Goal: Task Accomplishment & Management: Use online tool/utility

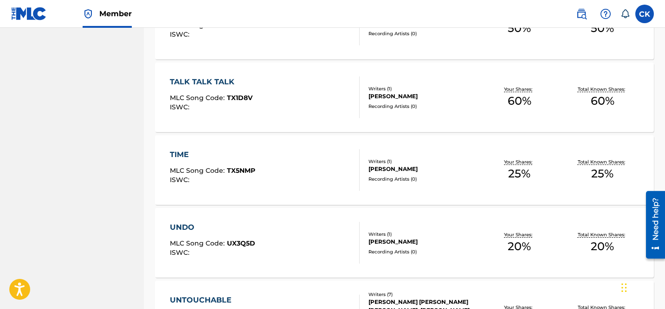
scroll to position [6955, 0]
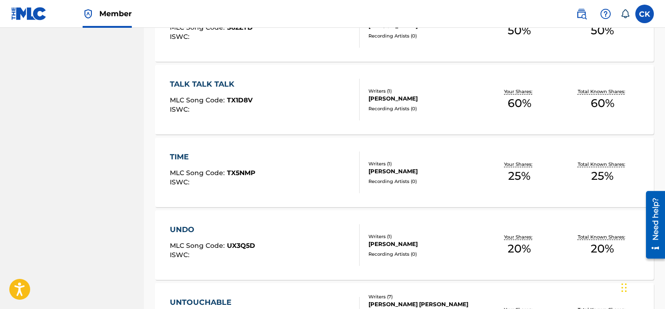
click at [219, 87] on div "TALK TALK TALK" at bounding box center [211, 84] width 83 height 11
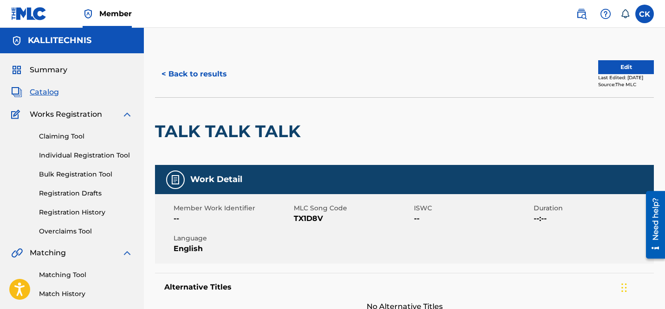
click at [307, 222] on span "TX1D8V" at bounding box center [353, 218] width 118 height 11
copy span "TX1D8V"
click at [185, 73] on button "< Back to results" at bounding box center [194, 74] width 78 height 23
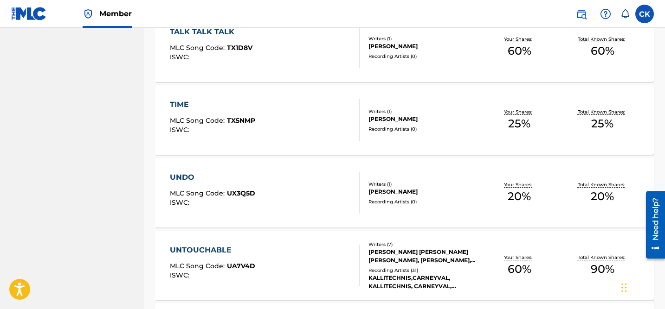
scroll to position [7008, 0]
click at [244, 118] on span "TX5NMP" at bounding box center [241, 120] width 28 height 8
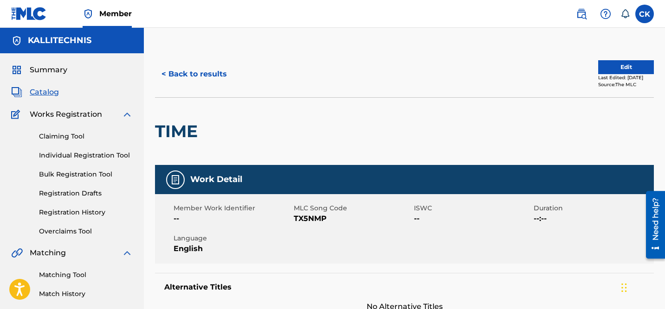
click at [305, 217] on span "TX5NMP" at bounding box center [353, 218] width 118 height 11
copy span "TX5NMP"
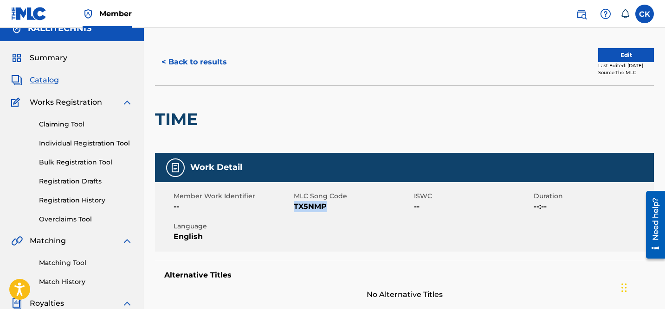
scroll to position [11, 0]
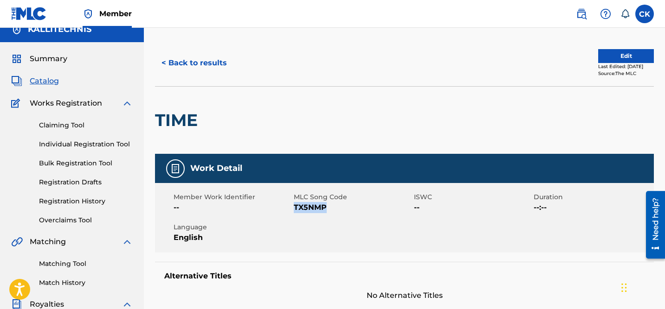
click at [211, 64] on button "< Back to results" at bounding box center [194, 63] width 78 height 23
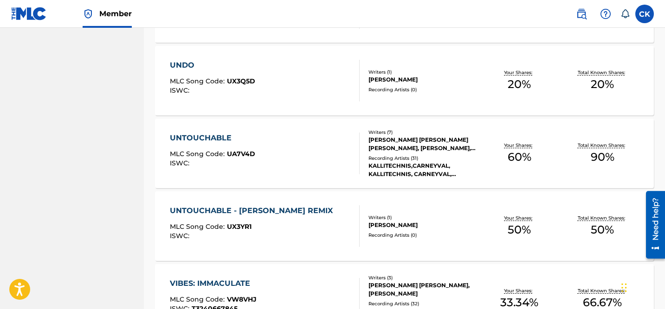
scroll to position [7122, 0]
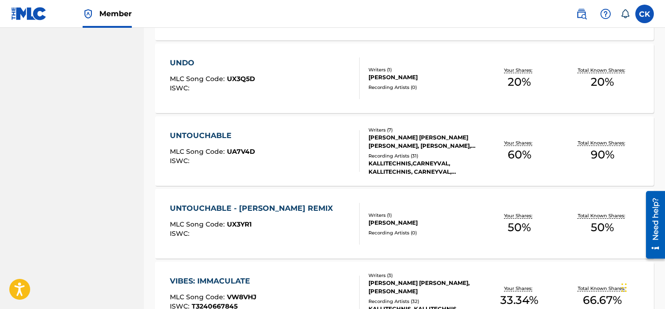
click at [232, 69] on div "UNDO MLC Song Code : UX3Q5D ISWC :" at bounding box center [212, 79] width 85 height 42
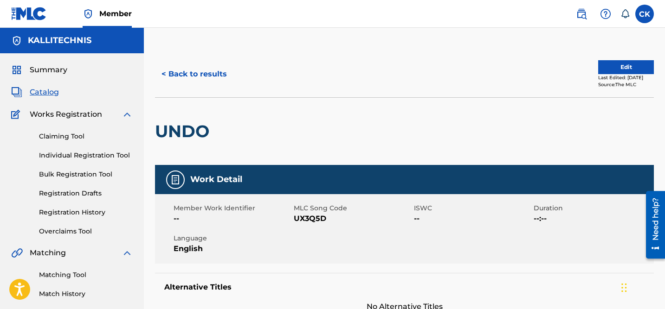
click at [322, 221] on span "UX3Q5D" at bounding box center [353, 218] width 118 height 11
copy span "UX3Q5D"
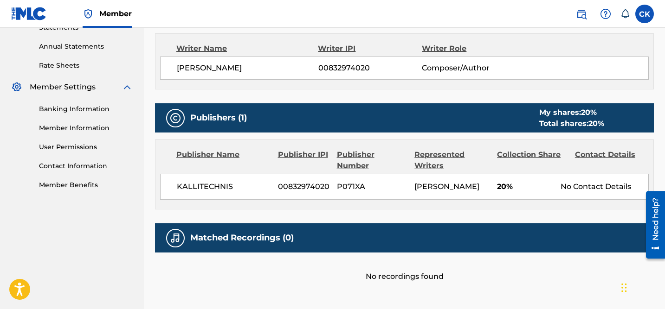
scroll to position [330, 0]
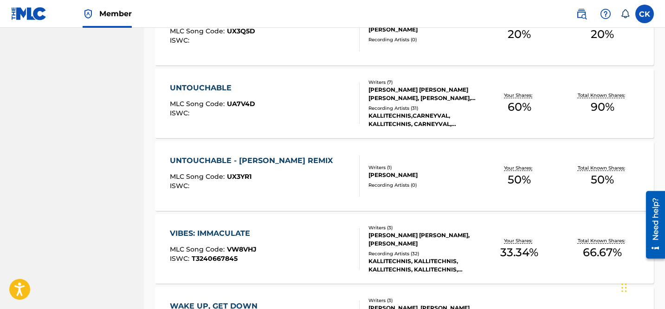
scroll to position [7178, 0]
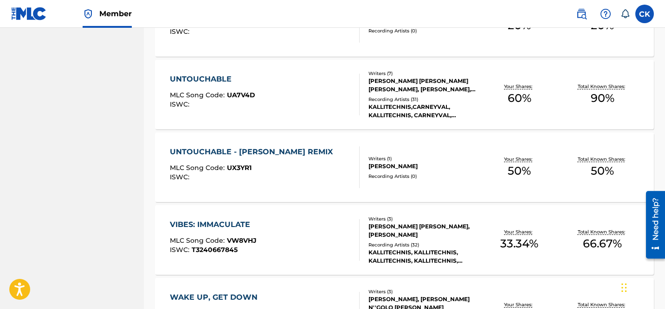
click at [222, 77] on div "UNTOUCHABLE" at bounding box center [212, 79] width 85 height 11
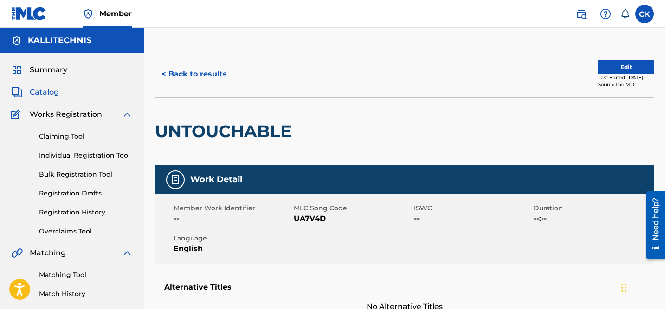
click at [315, 219] on span "UA7V4D" at bounding box center [353, 218] width 118 height 11
copy span "UA7V4D"
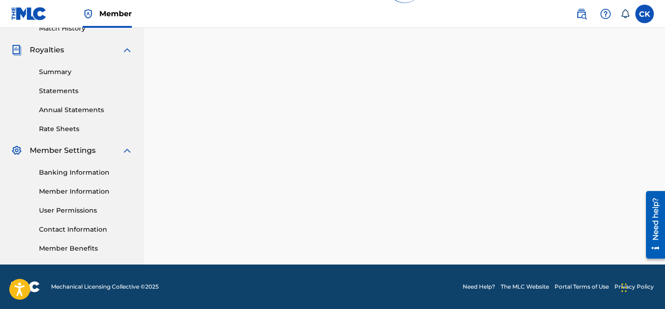
scroll to position [7178, 0]
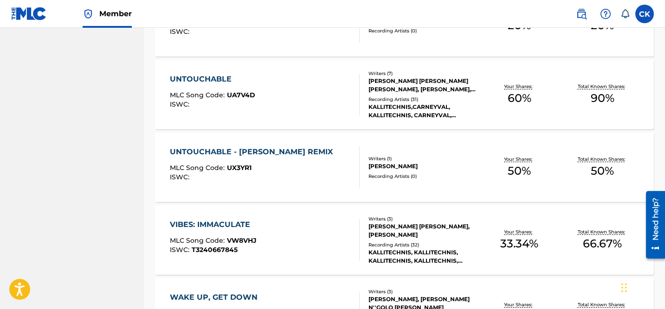
click at [285, 150] on div "UNTOUCHABLE - [PERSON_NAME] REMIX" at bounding box center [254, 152] width 168 height 11
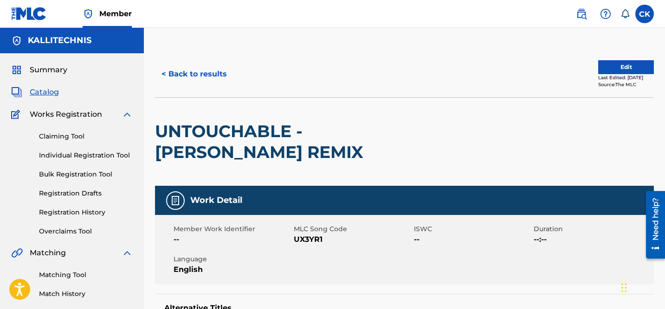
click at [302, 240] on span "UX3YR1" at bounding box center [353, 239] width 118 height 11
copy span "UX3YR1"
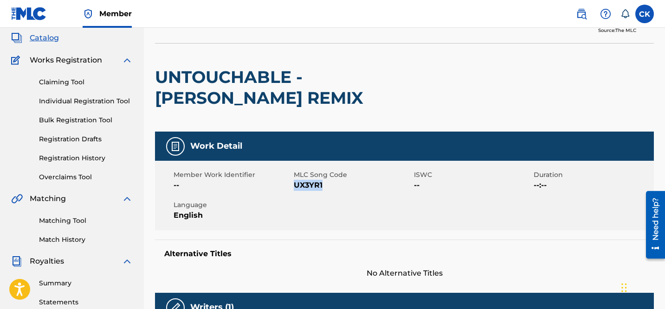
scroll to position [52, 0]
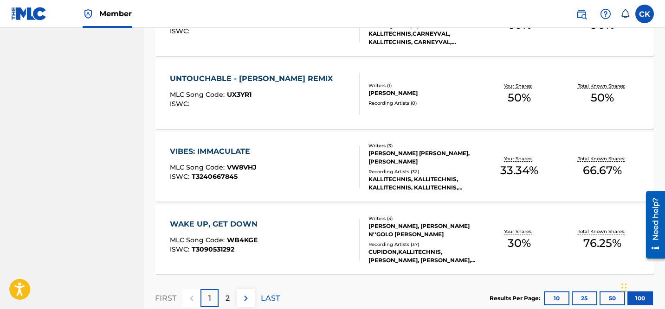
scroll to position [7252, 0]
click at [227, 149] on div "VIBES: IMMACULATE" at bounding box center [213, 151] width 87 height 11
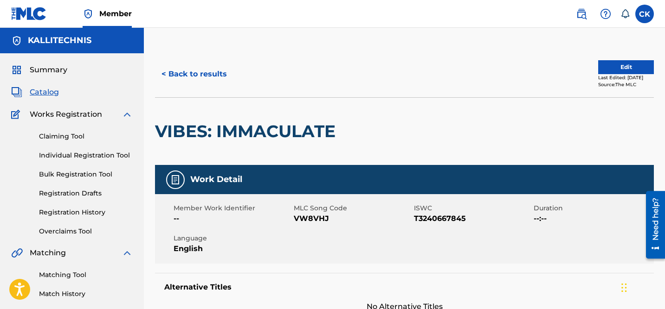
click at [195, 75] on button "< Back to results" at bounding box center [194, 74] width 78 height 23
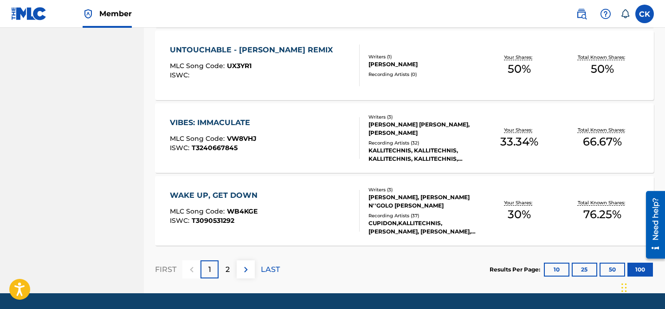
scroll to position [7284, 0]
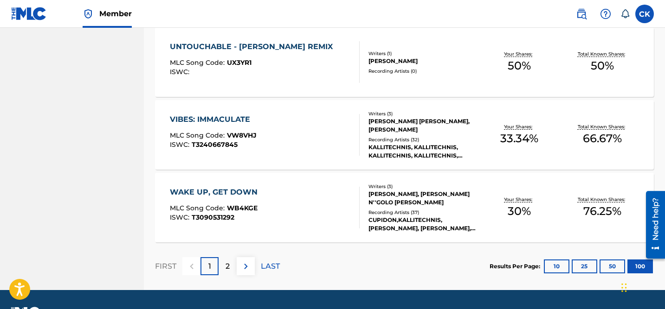
click at [226, 264] on p "2" at bounding box center [228, 266] width 4 height 11
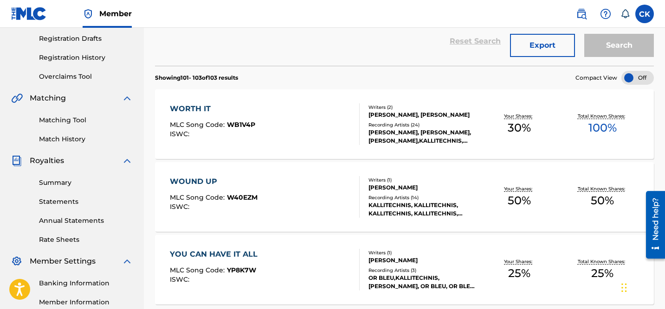
scroll to position [152, 0]
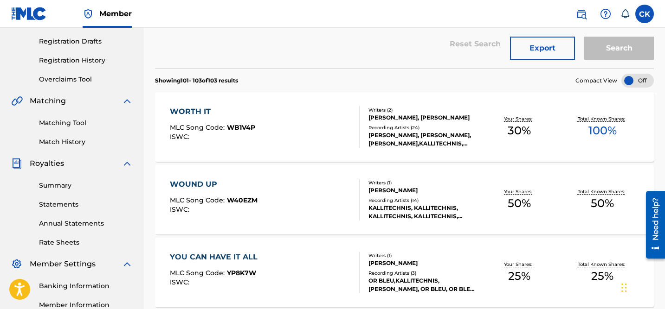
click at [204, 112] on div "WORTH IT" at bounding box center [212, 111] width 85 height 11
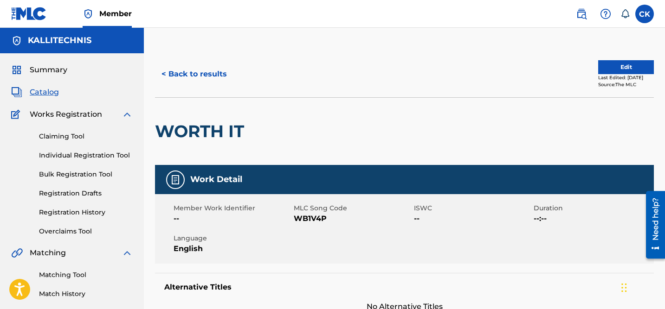
click at [305, 217] on span "WB1V4P" at bounding box center [353, 218] width 118 height 11
copy span "WB1V4P"
click at [198, 74] on button "< Back to results" at bounding box center [194, 74] width 78 height 23
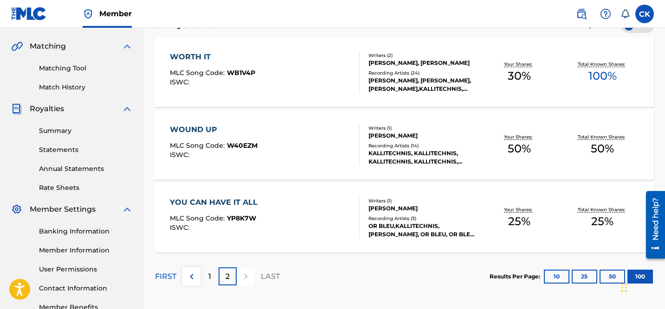
scroll to position [208, 0]
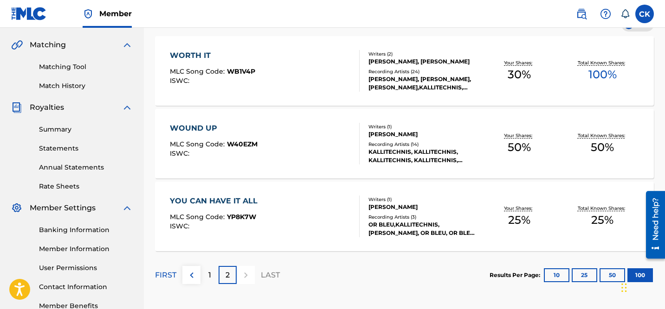
click at [217, 130] on div "WOUND UP" at bounding box center [214, 128] width 88 height 11
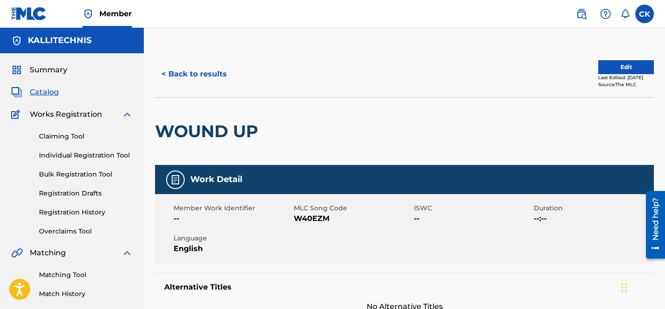
click at [304, 220] on span "W40EZM" at bounding box center [353, 218] width 118 height 11
copy span "W40EZM"
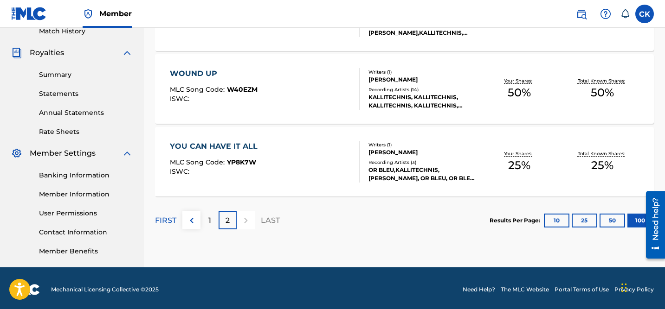
scroll to position [266, 0]
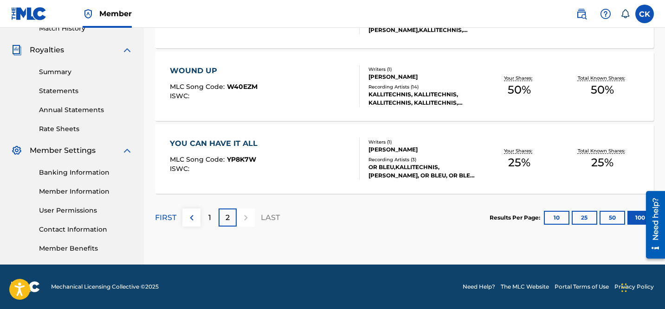
click at [232, 144] on div "YOU CAN HAVE IT ALL" at bounding box center [216, 143] width 92 height 11
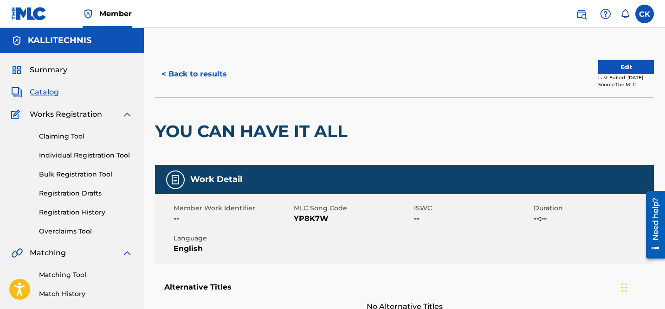
click at [335, 141] on h2 "YOU CAN HAVE IT ALL" at bounding box center [253, 131] width 197 height 21
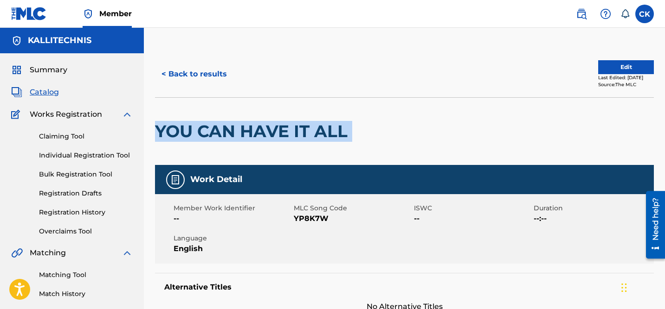
click at [335, 141] on h2 "YOU CAN HAVE IT ALL" at bounding box center [253, 131] width 197 height 21
copy div "YOU CAN HAVE IT ALL"
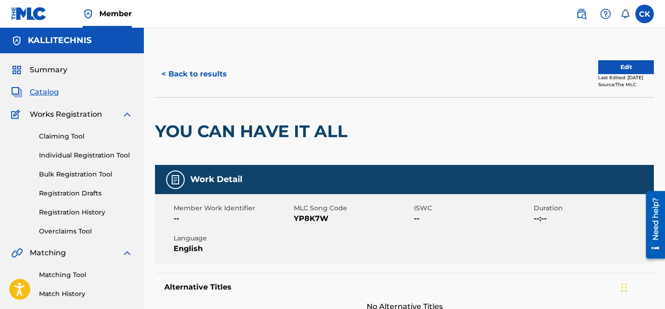
click at [313, 219] on span "YP8K7W" at bounding box center [353, 218] width 118 height 11
copy span "YP8K7W"
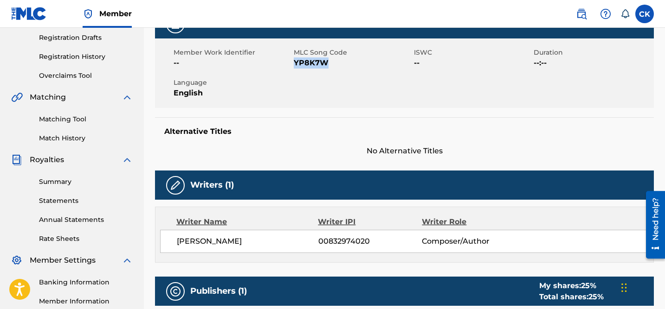
scroll to position [83, 0]
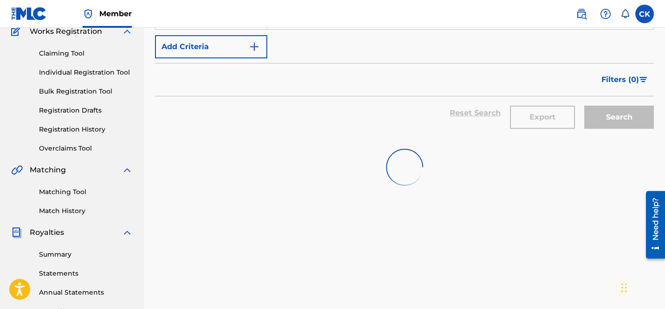
scroll to position [266, 0]
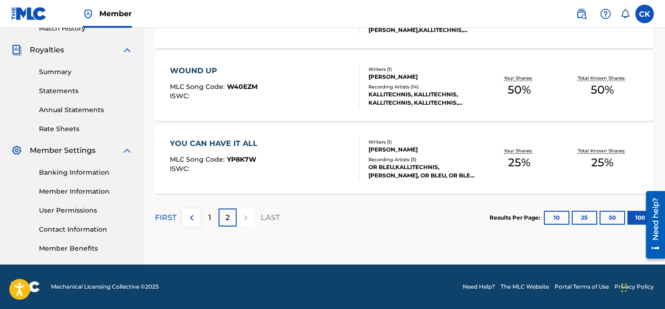
click at [639, 218] on iframe at bounding box center [652, 224] width 26 height 75
click at [246, 218] on div at bounding box center [246, 218] width 18 height 18
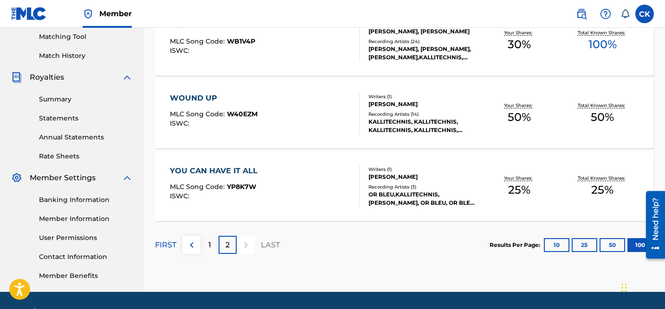
scroll to position [240, 0]
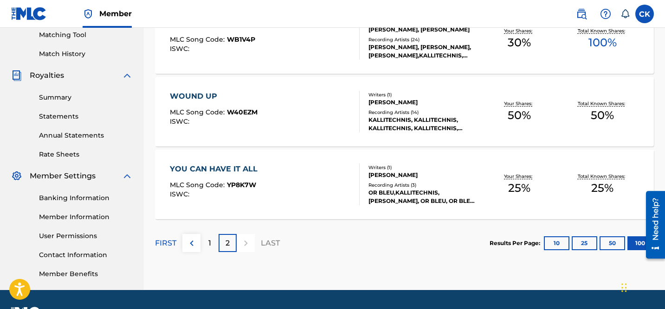
click at [191, 244] on img at bounding box center [191, 243] width 11 height 11
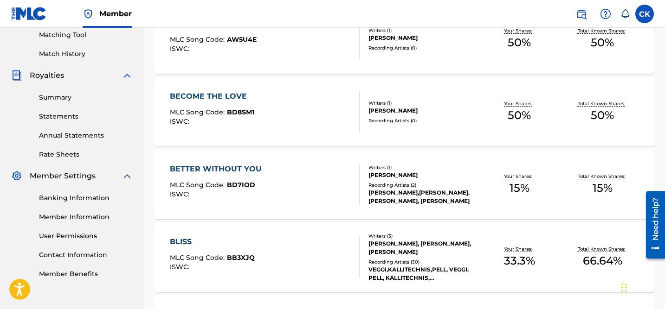
scroll to position [0, 0]
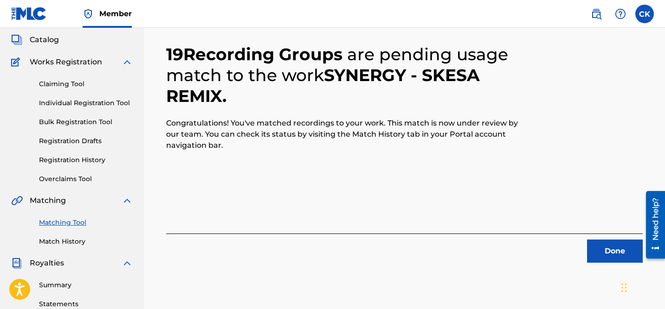
scroll to position [75, 0]
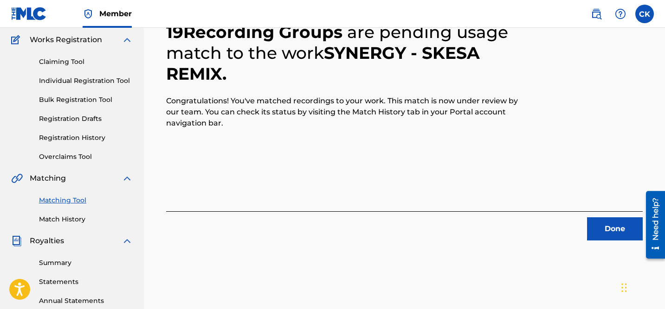
click at [613, 235] on button "Done" at bounding box center [615, 229] width 56 height 23
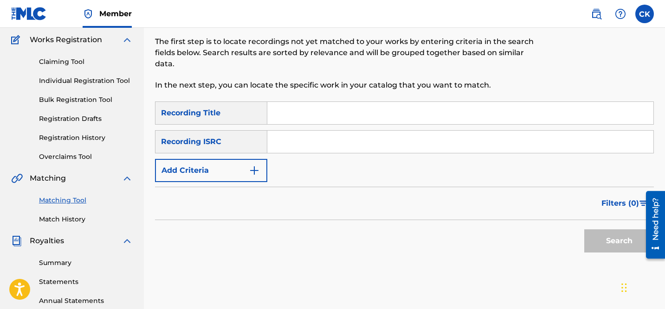
click at [329, 147] on input "Search Form" at bounding box center [460, 142] width 386 height 22
paste input "QM24S1703543"
type input "QM24S1703543"
click at [606, 244] on button "Search" at bounding box center [619, 241] width 70 height 23
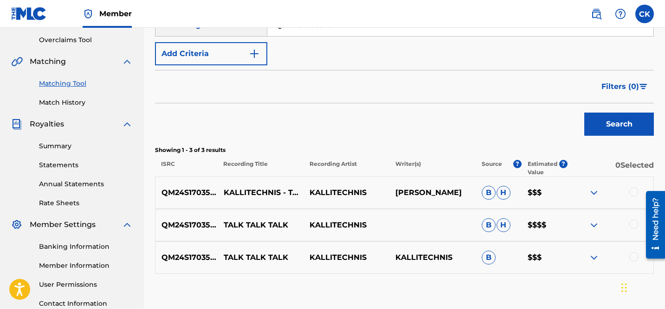
scroll to position [206, 0]
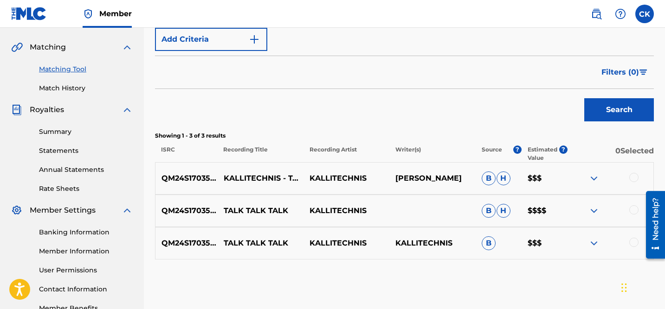
click at [632, 178] on div at bounding box center [633, 177] width 9 height 9
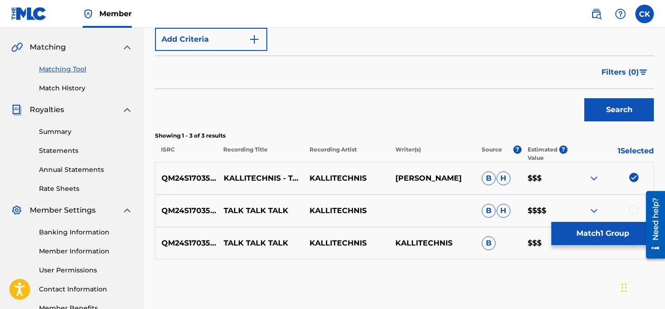
click at [632, 209] on div at bounding box center [633, 210] width 9 height 9
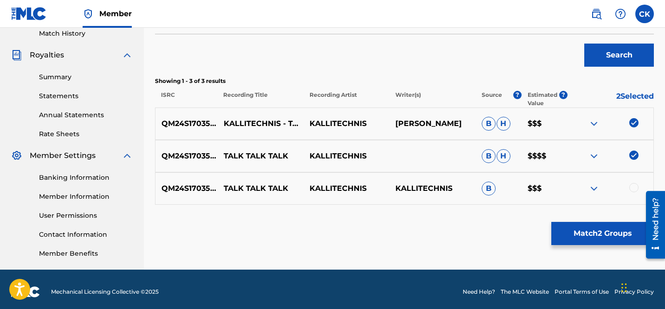
scroll to position [264, 0]
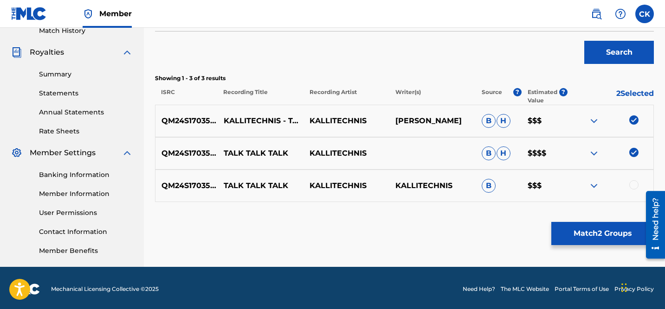
click at [633, 185] on div at bounding box center [633, 185] width 9 height 9
click at [619, 240] on button "Match 3 Groups" at bounding box center [602, 233] width 103 height 23
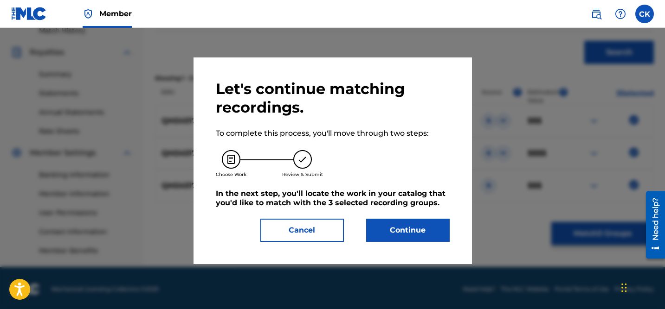
click at [425, 233] on button "Continue" at bounding box center [408, 230] width 84 height 23
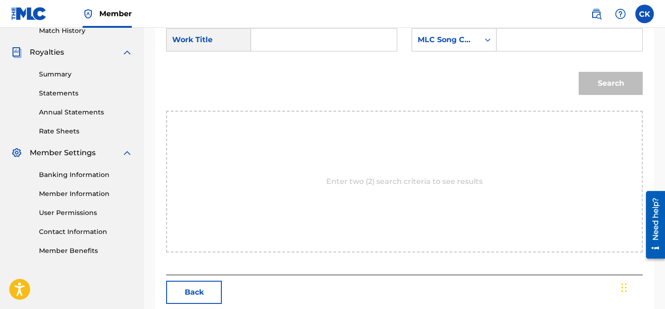
click at [296, 43] on input "Search Form" at bounding box center [324, 40] width 130 height 22
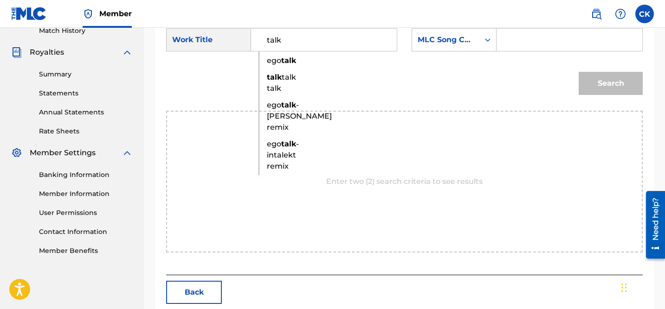
click at [275, 82] on strong "talk" at bounding box center [274, 77] width 15 height 9
type input "talk talk talk"
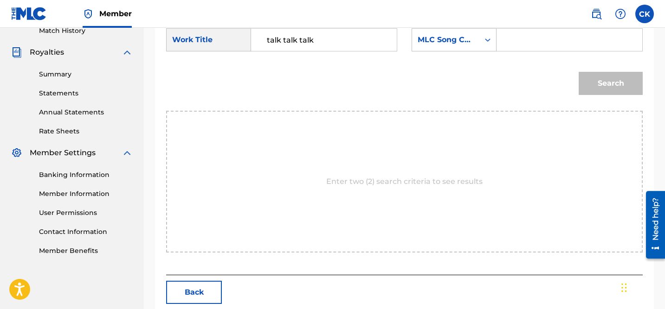
click at [511, 38] on input "Search Form" at bounding box center [569, 40] width 130 height 22
paste input "TX1D8V"
type input "TX1D8V"
click at [618, 79] on button "Search" at bounding box center [611, 83] width 64 height 23
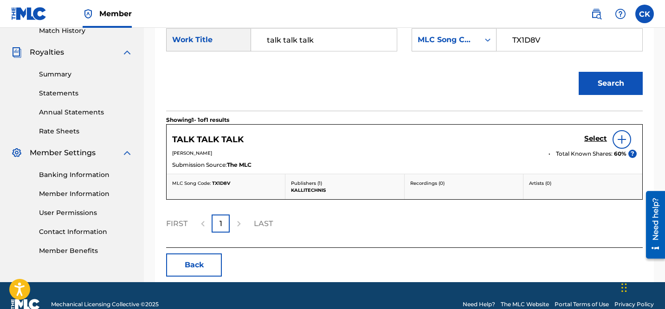
click at [597, 140] on h5 "Select" at bounding box center [595, 139] width 23 height 9
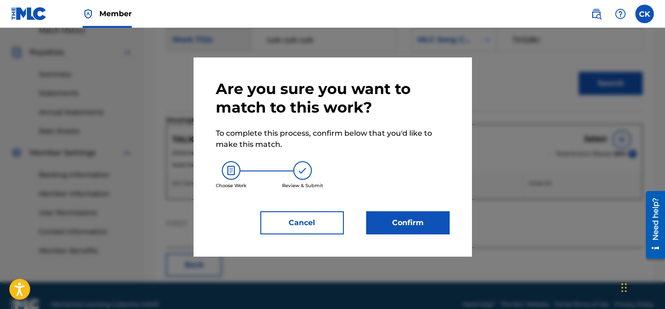
click at [428, 226] on button "Confirm" at bounding box center [408, 223] width 84 height 23
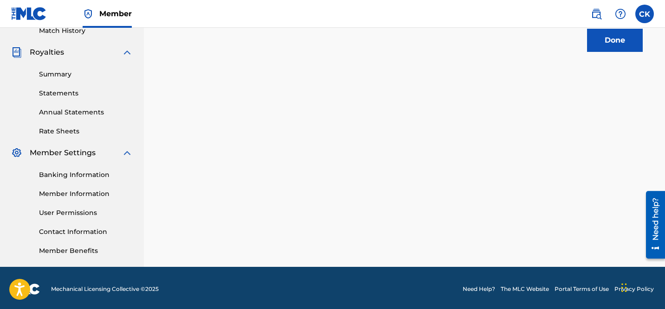
scroll to position [261, 0]
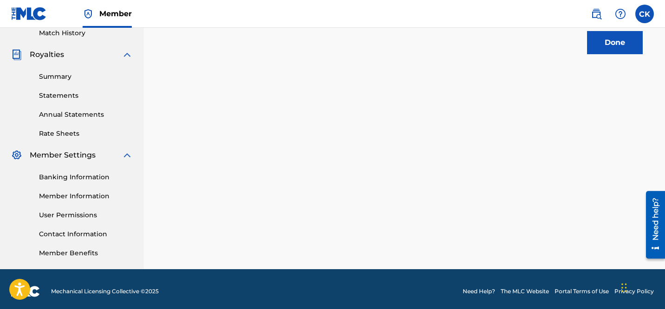
click at [615, 45] on button "Done" at bounding box center [615, 42] width 56 height 23
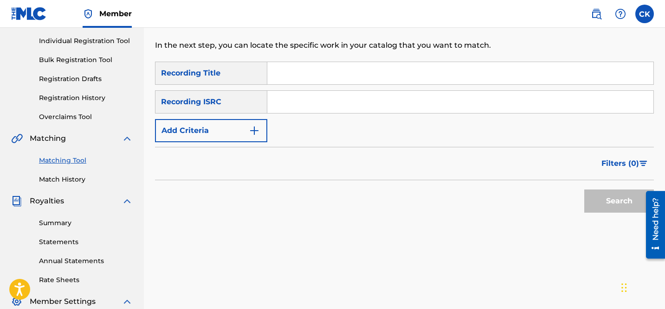
scroll to position [110, 0]
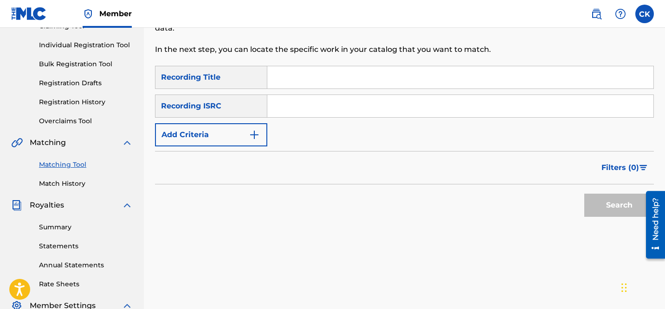
click at [329, 101] on input "Search Form" at bounding box center [460, 106] width 386 height 22
paste input "QM24S1847202"
type input "QM24S1847202"
click at [619, 203] on button "Search" at bounding box center [619, 205] width 70 height 23
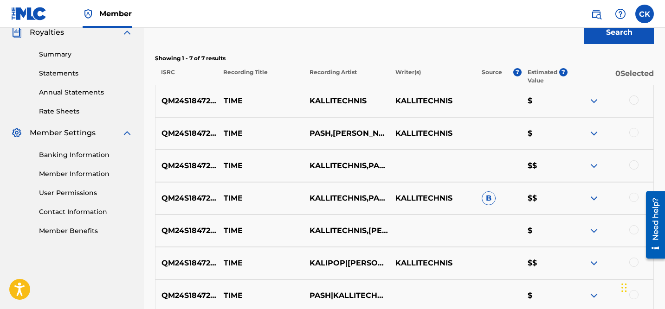
scroll to position [291, 0]
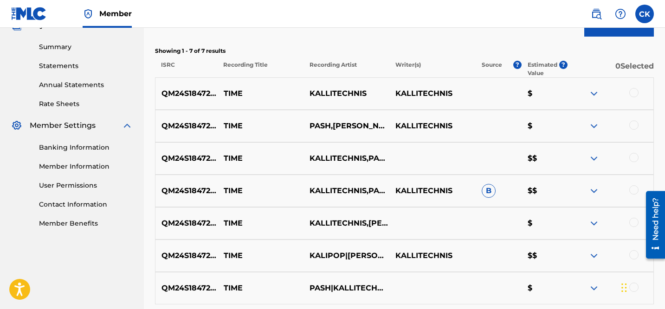
click at [630, 92] on div at bounding box center [633, 92] width 9 height 9
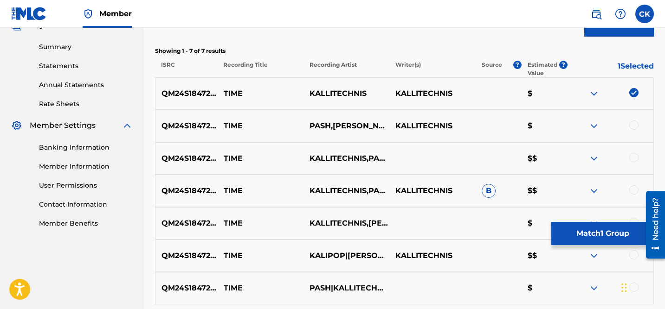
click at [634, 123] on div at bounding box center [633, 125] width 9 height 9
click at [634, 156] on div at bounding box center [633, 157] width 9 height 9
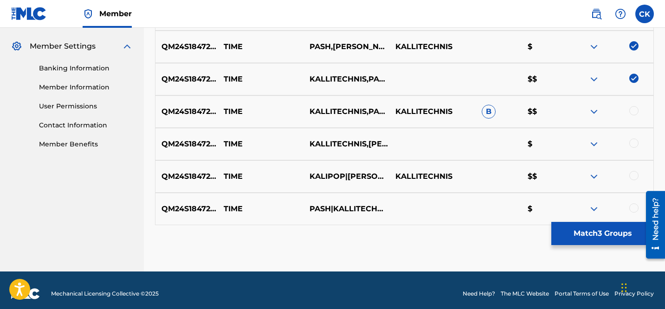
click at [635, 108] on div at bounding box center [633, 110] width 9 height 9
click at [635, 150] on div "QM24S1847202 TIME KALLITECHNIS,KALIPOP,LESTER LONDON,PASH $" at bounding box center [404, 144] width 499 height 32
click at [633, 142] on div at bounding box center [633, 143] width 9 height 9
click at [633, 172] on div at bounding box center [633, 175] width 9 height 9
click at [633, 204] on div at bounding box center [633, 208] width 9 height 9
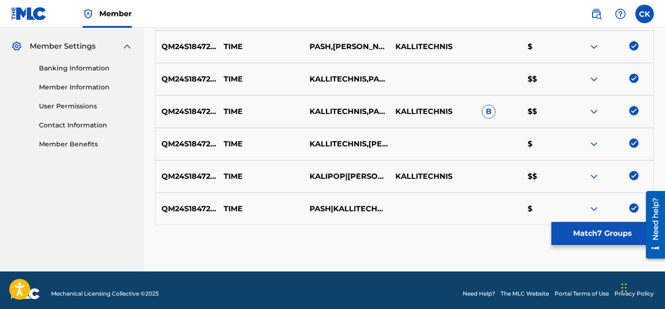
scroll to position [377, 0]
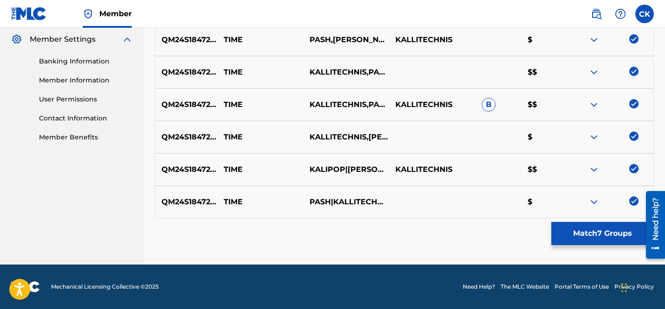
click at [607, 233] on button "Match 7 Groups" at bounding box center [602, 233] width 103 height 23
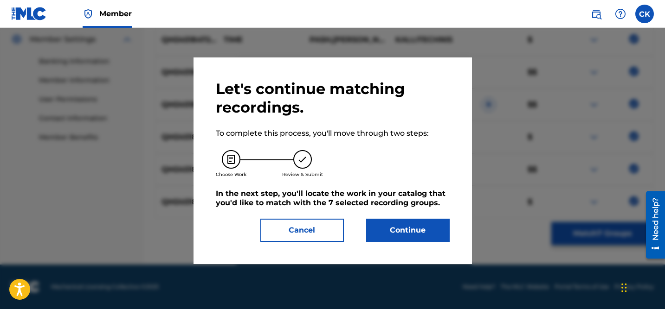
click at [388, 226] on button "Continue" at bounding box center [408, 230] width 84 height 23
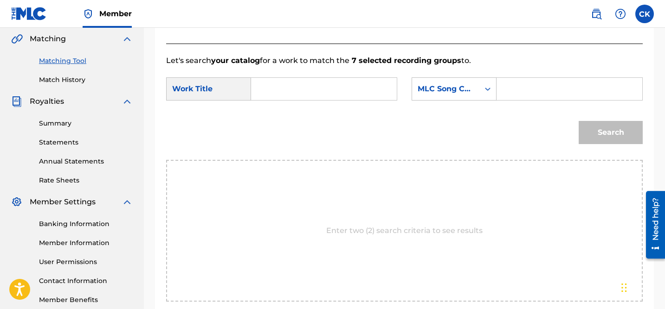
scroll to position [213, 0]
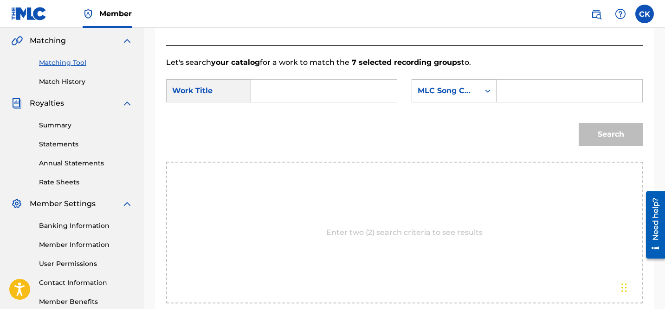
click at [338, 96] on input "Search Form" at bounding box center [324, 91] width 130 height 22
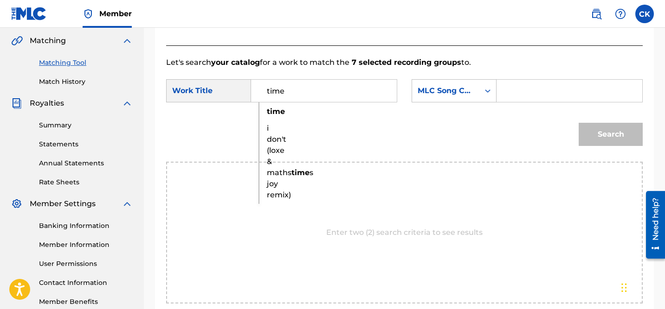
type input "time"
click at [277, 110] on strong "time" at bounding box center [276, 111] width 18 height 9
click at [533, 93] on input "Search Form" at bounding box center [569, 91] width 130 height 22
paste input "TX5NMP"
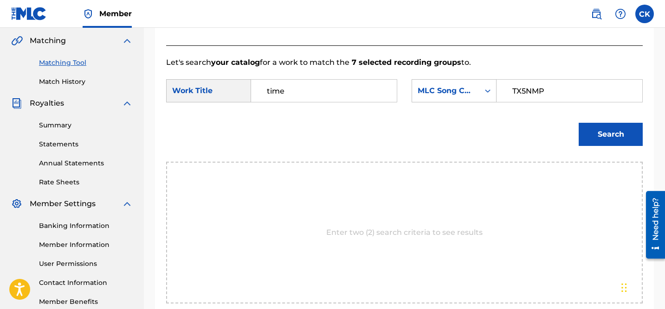
type input "TX5NMP"
click at [612, 137] on button "Search" at bounding box center [611, 134] width 64 height 23
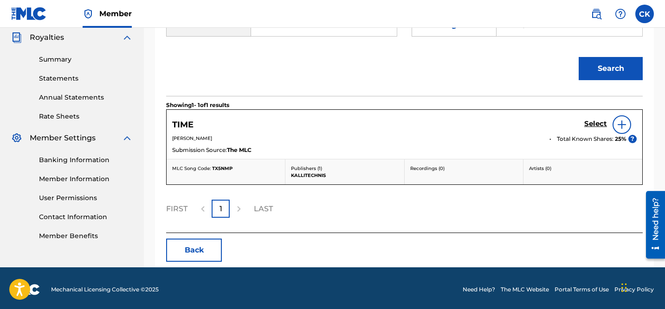
scroll to position [280, 0]
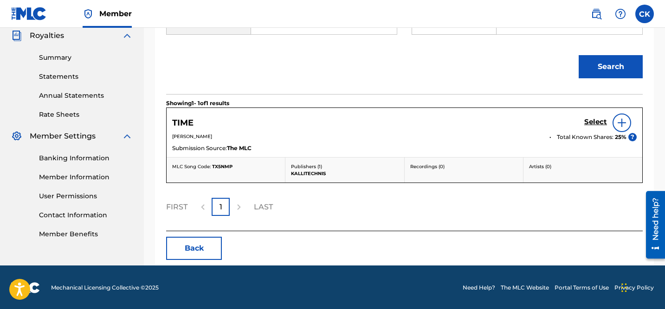
click at [595, 122] on h5 "Select" at bounding box center [595, 122] width 23 height 9
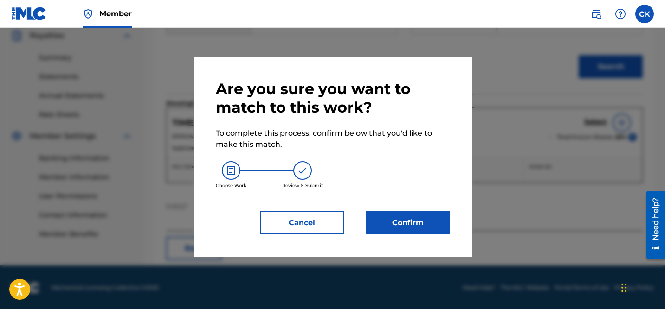
click at [421, 218] on button "Confirm" at bounding box center [408, 223] width 84 height 23
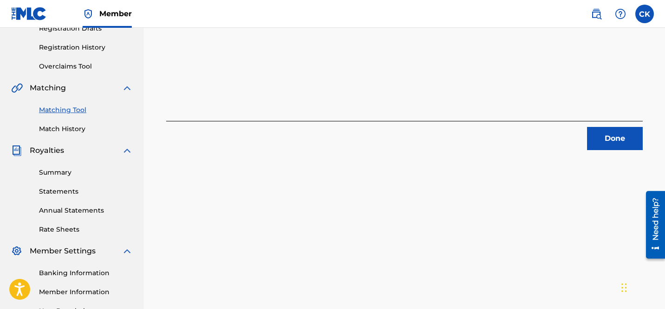
scroll to position [161, 0]
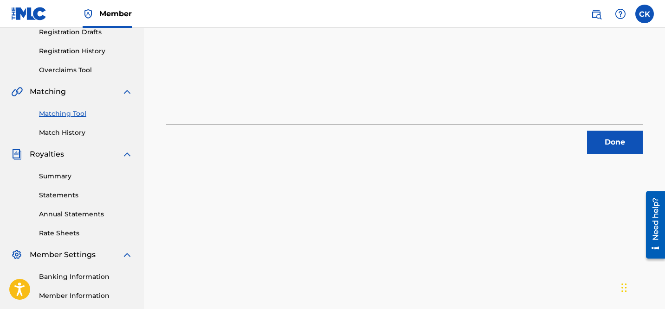
click at [615, 140] on button "Done" at bounding box center [615, 142] width 56 height 23
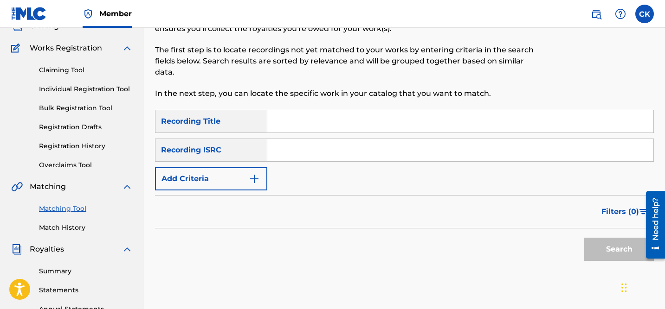
scroll to position [65, 0]
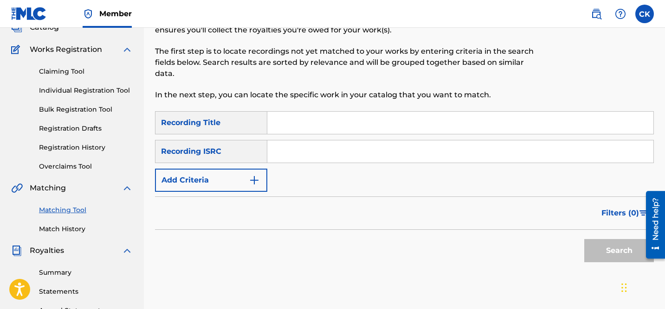
click at [336, 158] on input "Search Form" at bounding box center [460, 152] width 386 height 22
paste input "QM42K1956589"
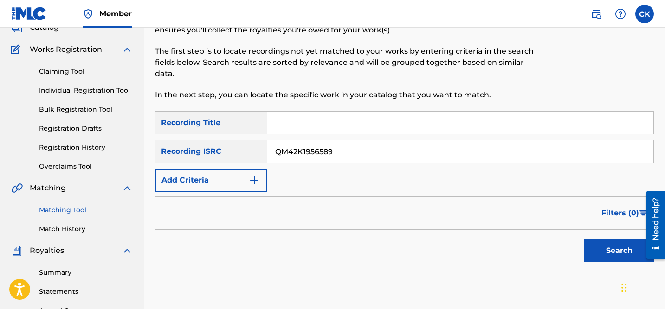
type input "QM42K1956589"
click at [609, 244] on button "Search" at bounding box center [619, 250] width 70 height 23
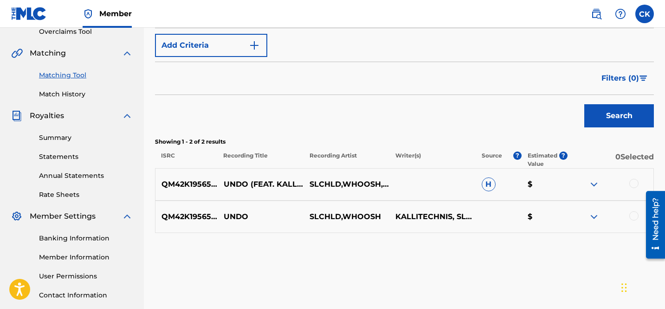
scroll to position [200, 0]
click at [634, 184] on div at bounding box center [633, 183] width 9 height 9
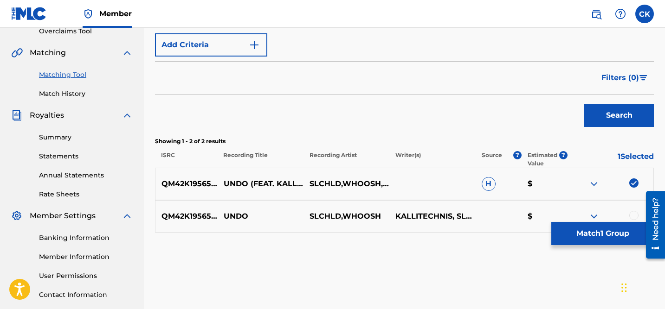
click at [634, 214] on div at bounding box center [633, 215] width 9 height 9
click at [614, 227] on button "Match 2 Groups" at bounding box center [602, 233] width 103 height 23
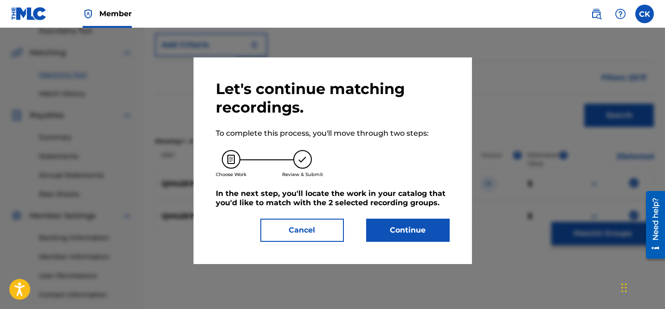
click at [401, 230] on button "Continue" at bounding box center [408, 230] width 84 height 23
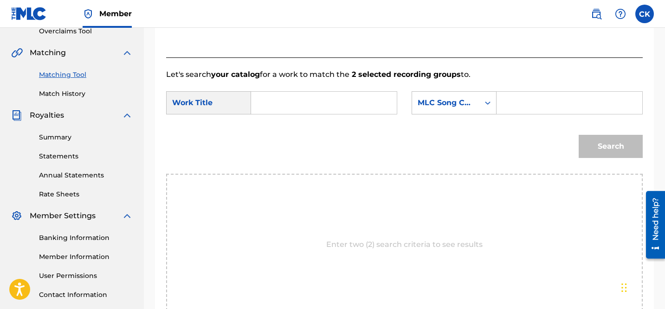
click at [361, 102] on input "Search Form" at bounding box center [324, 103] width 130 height 22
type input "undo"
click at [276, 125] on strong "undo" at bounding box center [277, 123] width 20 height 9
click at [534, 104] on input "Search Form" at bounding box center [569, 103] width 130 height 22
click at [543, 102] on input "Search Form" at bounding box center [569, 103] width 130 height 22
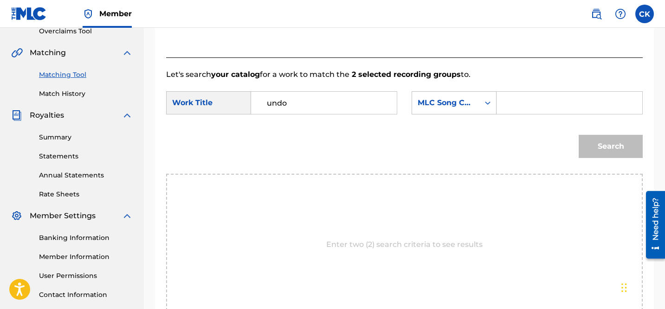
paste input "UX3Q5D"
type input "UX3Q5D"
click at [619, 144] on button "Search" at bounding box center [611, 146] width 64 height 23
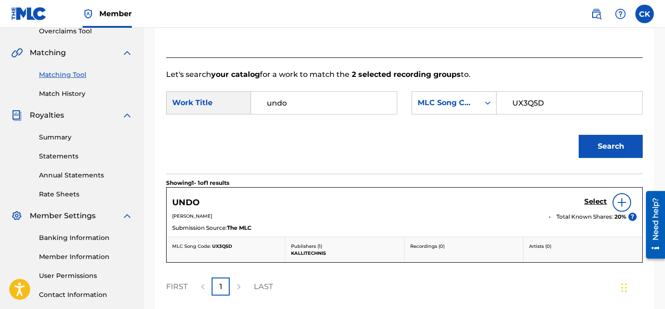
click at [595, 200] on h5 "Select" at bounding box center [595, 202] width 23 height 9
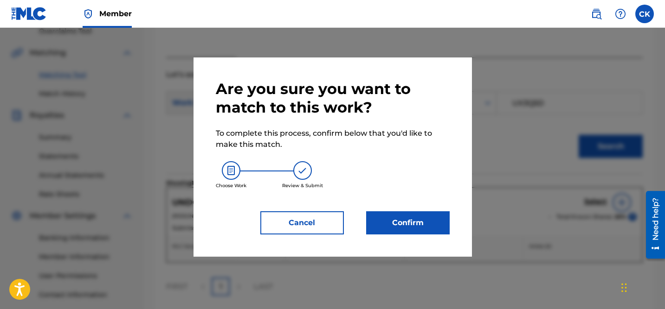
click at [421, 219] on button "Confirm" at bounding box center [408, 223] width 84 height 23
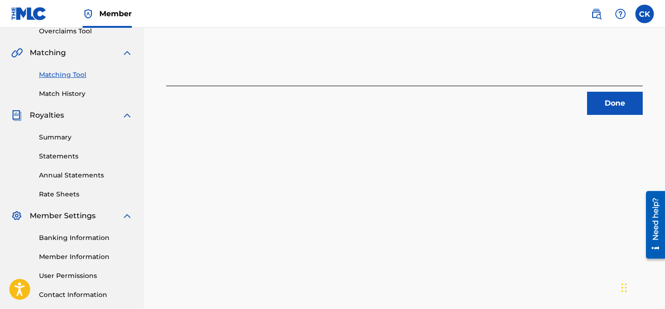
click at [606, 107] on button "Done" at bounding box center [615, 103] width 56 height 23
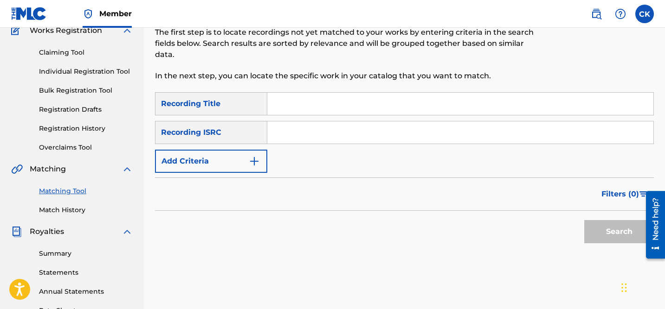
scroll to position [66, 0]
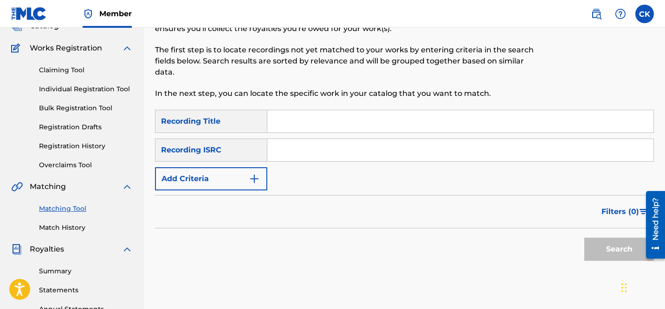
click at [315, 154] on input "Search Form" at bounding box center [460, 150] width 386 height 22
paste input "QM24S2000434"
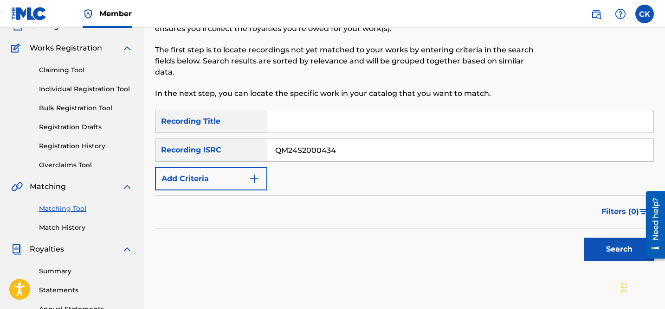
type input "QM24S2000434"
click at [618, 251] on button "Search" at bounding box center [619, 249] width 70 height 23
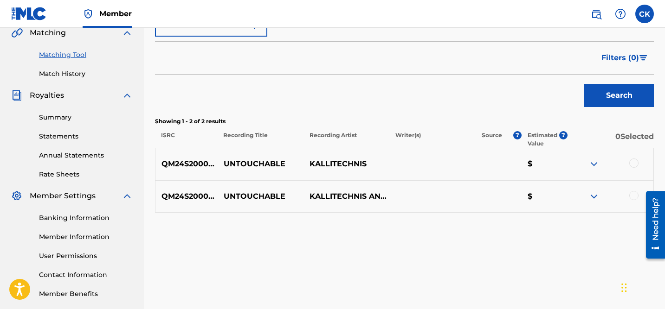
scroll to position [221, 0]
click at [633, 160] on div at bounding box center [633, 162] width 9 height 9
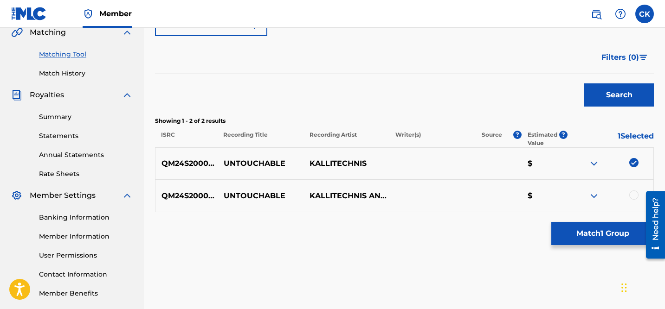
click at [635, 192] on div at bounding box center [633, 195] width 9 height 9
click at [611, 227] on button "Match 2 Groups" at bounding box center [602, 233] width 103 height 23
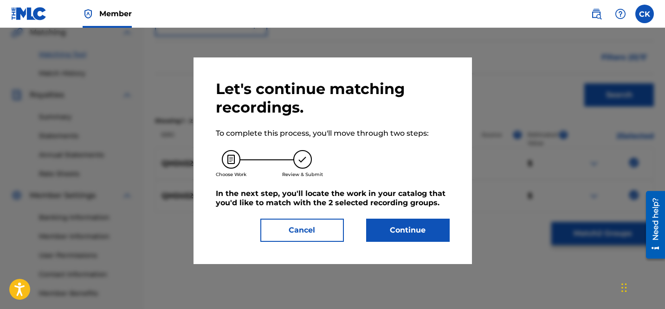
click at [413, 234] on button "Continue" at bounding box center [408, 230] width 84 height 23
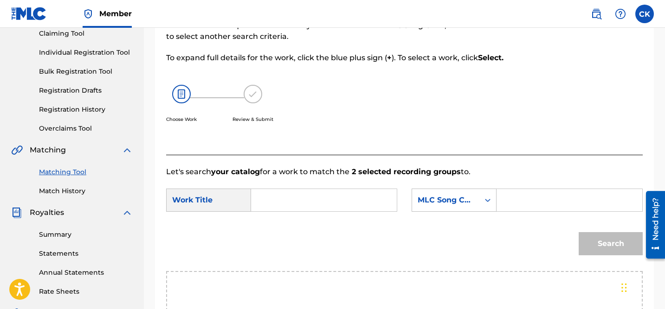
scroll to position [103, 0]
click at [333, 204] on input "Search Form" at bounding box center [324, 201] width 130 height 22
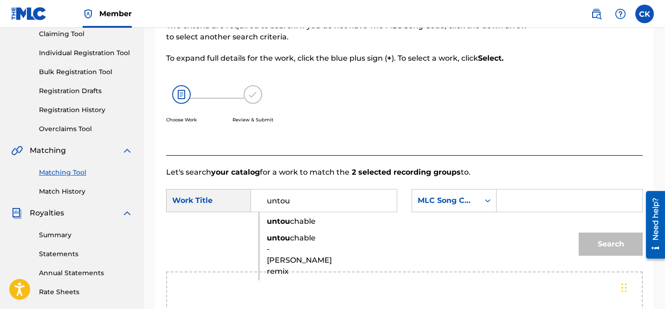
click at [302, 219] on span "chable" at bounding box center [303, 221] width 26 height 9
type input "untouchable"
click at [524, 206] on input "Search Form" at bounding box center [569, 201] width 130 height 22
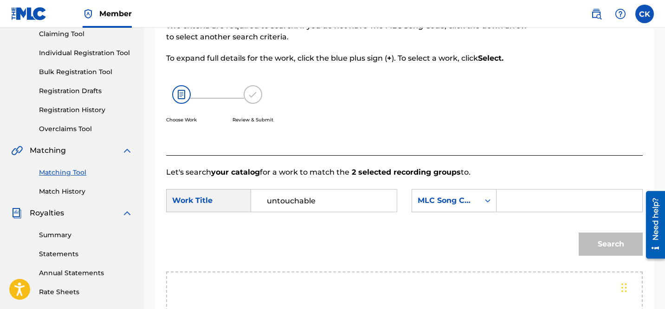
paste input "UA7V4D"
type input "UA7V4D"
click at [593, 245] on button "Search" at bounding box center [611, 244] width 64 height 23
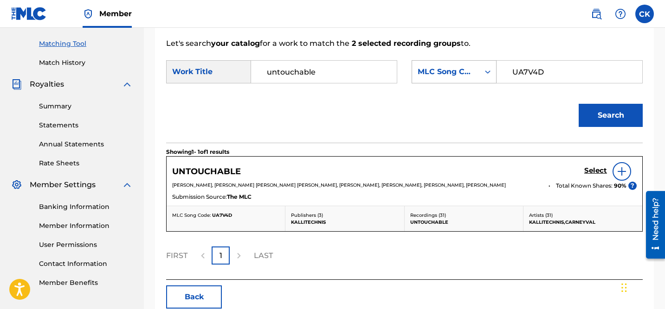
scroll to position [232, 0]
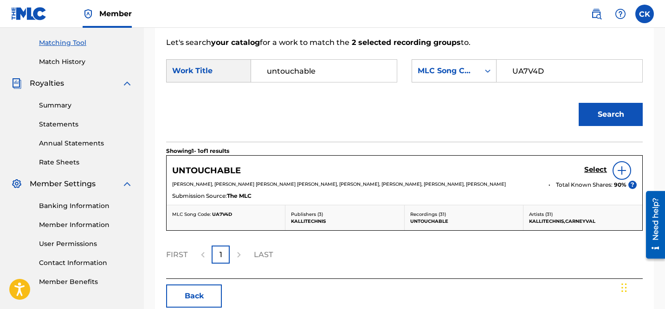
click at [590, 169] on h5 "Select" at bounding box center [595, 170] width 23 height 9
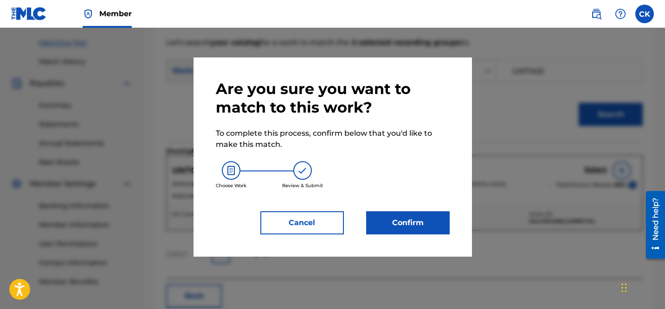
click at [403, 220] on button "Confirm" at bounding box center [408, 223] width 84 height 23
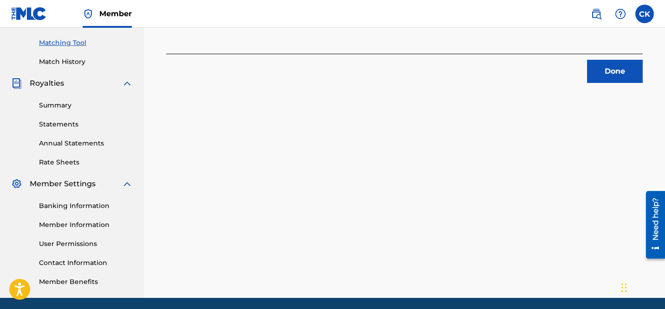
click at [615, 67] on button "Done" at bounding box center [615, 71] width 56 height 23
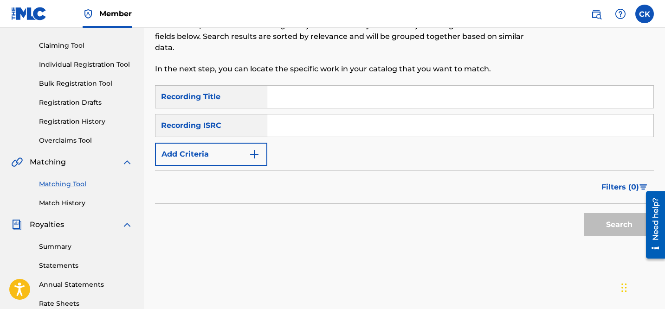
scroll to position [86, 0]
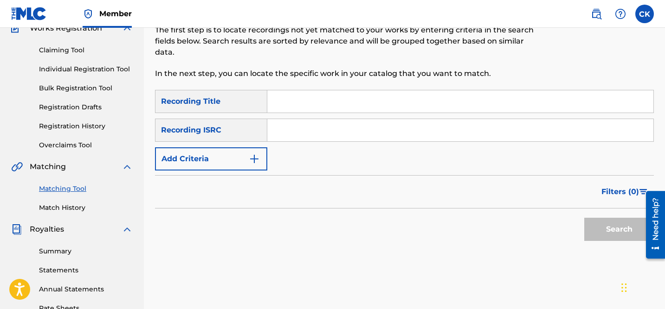
click at [347, 132] on input "Search Form" at bounding box center [460, 130] width 386 height 22
paste input "QM24S2005634"
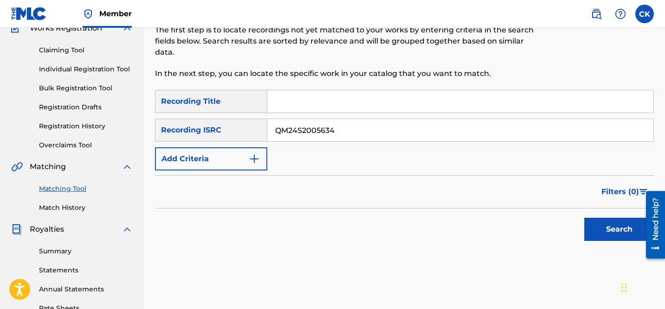
type input "QM24S2005634"
click at [614, 231] on button "Search" at bounding box center [619, 229] width 70 height 23
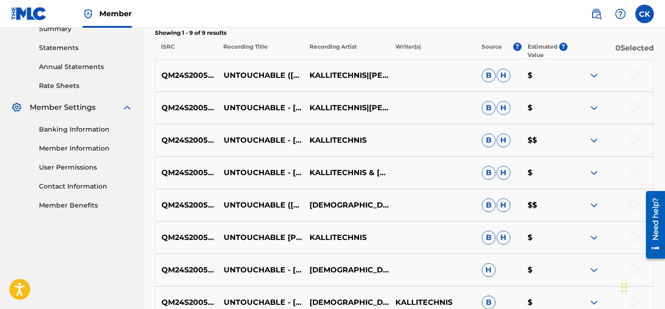
scroll to position [308, 0]
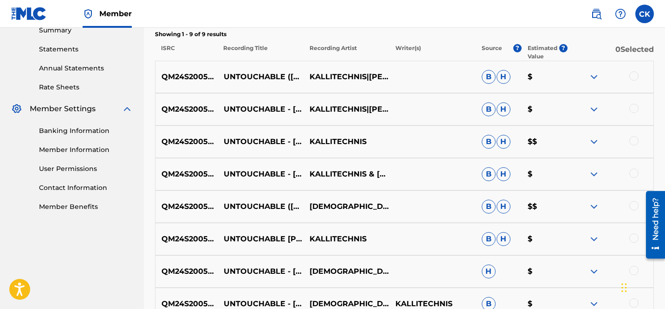
click at [633, 76] on div at bounding box center [633, 75] width 9 height 9
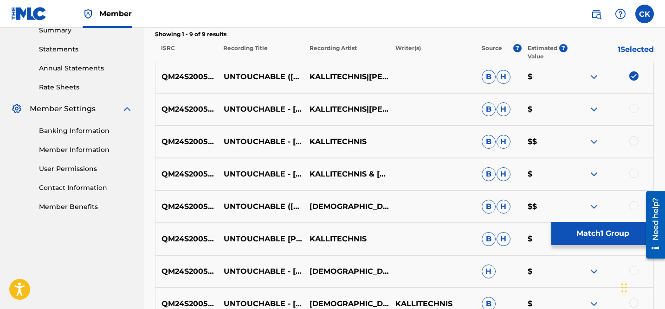
click at [634, 109] on div at bounding box center [633, 108] width 9 height 9
click at [633, 141] on div at bounding box center [633, 140] width 9 height 9
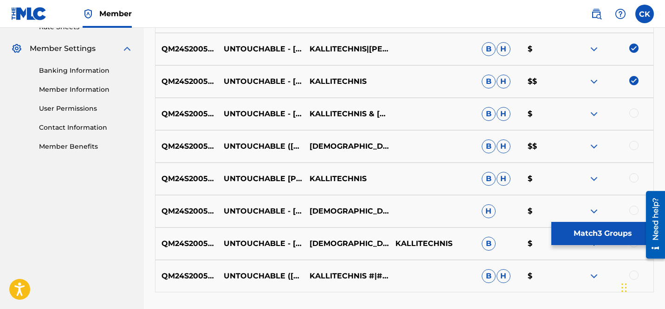
scroll to position [379, 0]
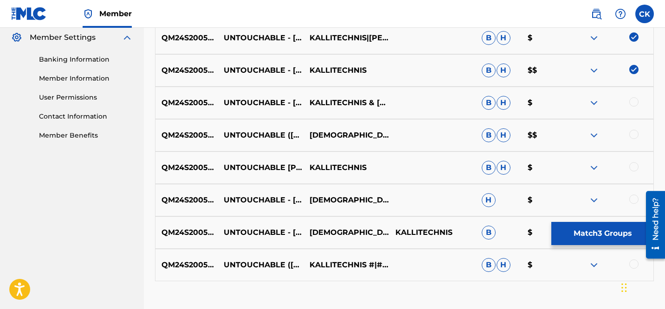
click at [635, 99] on div at bounding box center [633, 101] width 9 height 9
click at [633, 133] on div at bounding box center [633, 134] width 9 height 9
click at [635, 163] on div at bounding box center [633, 166] width 9 height 9
click at [634, 195] on div at bounding box center [633, 199] width 9 height 9
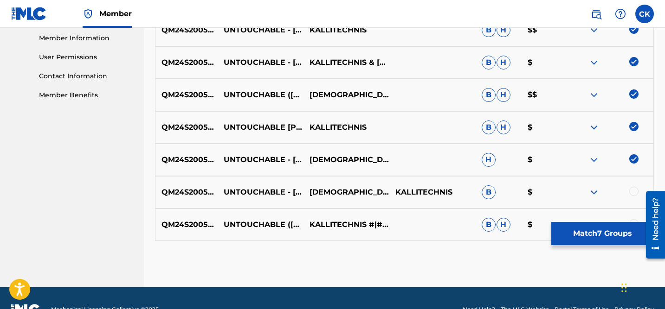
scroll to position [442, 0]
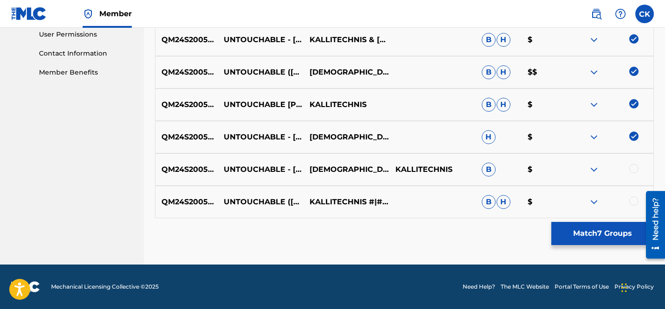
click at [634, 200] on div at bounding box center [633, 201] width 9 height 9
click at [634, 167] on div at bounding box center [633, 168] width 9 height 9
click at [606, 234] on button "Match 9 Groups" at bounding box center [602, 233] width 103 height 23
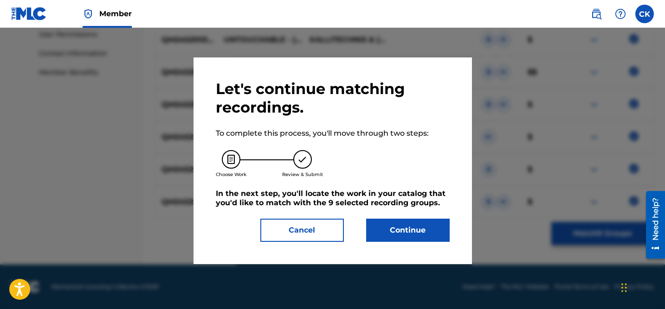
click at [387, 232] on button "Continue" at bounding box center [408, 230] width 84 height 23
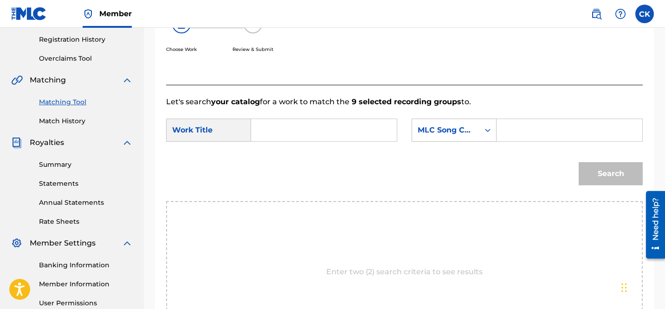
scroll to position [167, 0]
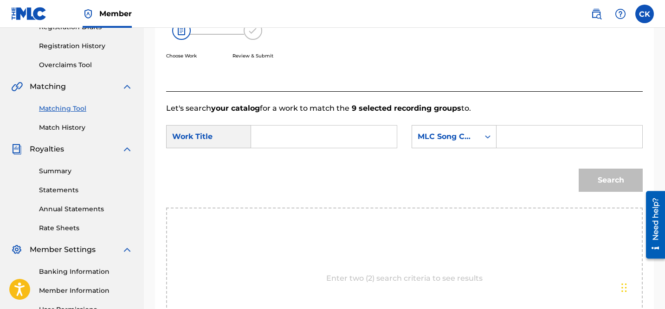
click at [359, 138] on input "Search Form" at bounding box center [324, 137] width 130 height 22
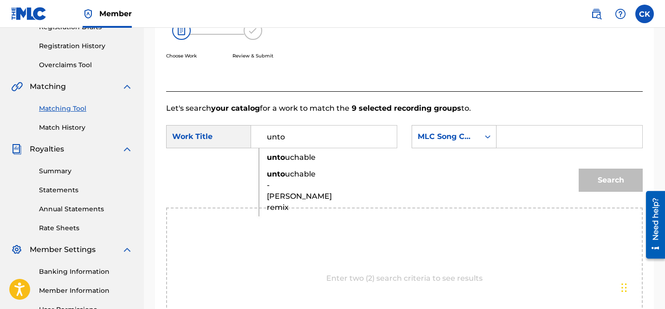
click at [290, 174] on span "uchable - paal singh remix" at bounding box center [299, 191] width 65 height 42
type input "untouchable - paal singh remix"
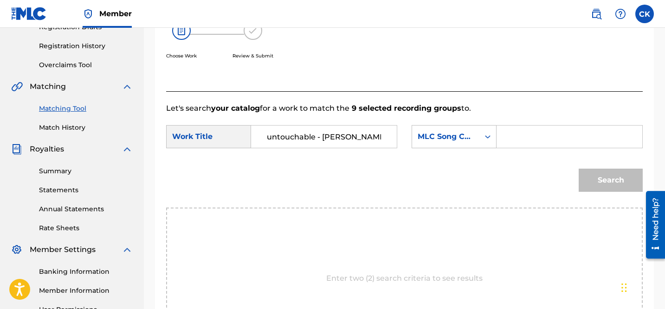
click at [520, 134] on input "Search Form" at bounding box center [569, 137] width 130 height 22
paste input "UX3YR1"
type input "UX3YR1"
click at [610, 183] on button "Search" at bounding box center [611, 180] width 64 height 23
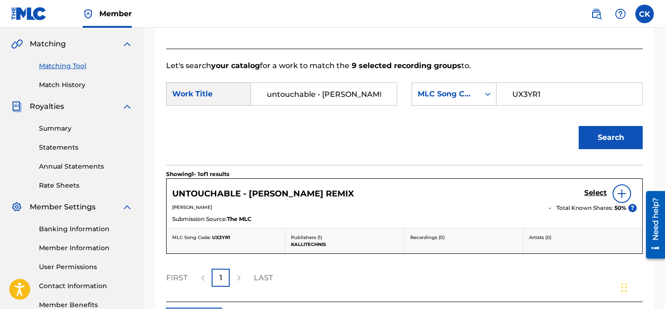
scroll to position [259, 0]
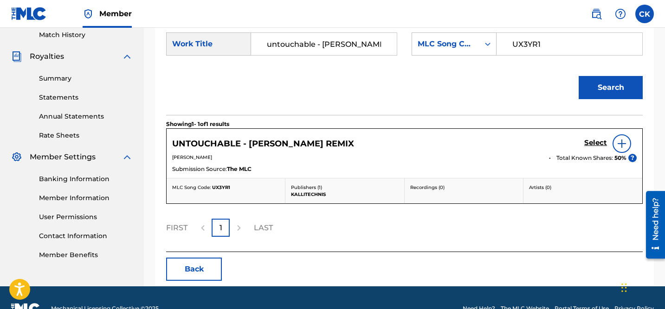
click at [599, 140] on h5 "Select" at bounding box center [595, 143] width 23 height 9
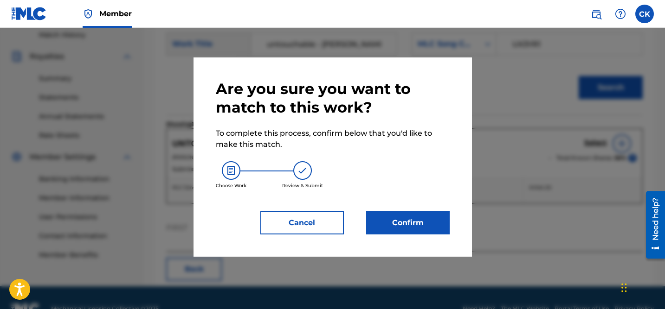
click at [422, 225] on button "Confirm" at bounding box center [408, 223] width 84 height 23
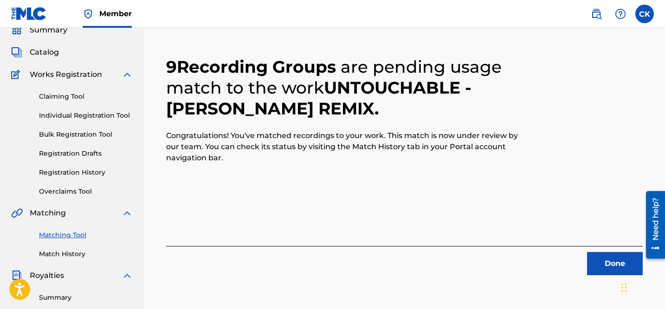
scroll to position [40, 0]
click at [612, 259] on button "Done" at bounding box center [615, 263] width 56 height 23
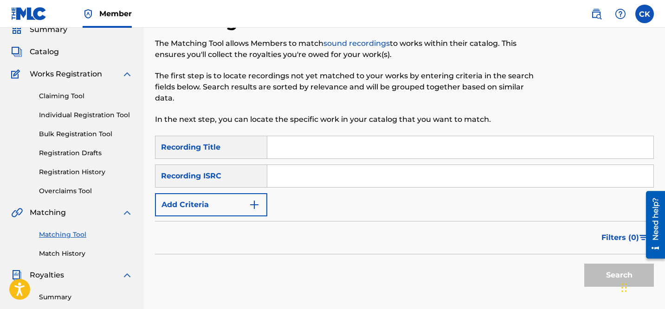
click at [314, 178] on input "Search Form" at bounding box center [460, 176] width 386 height 22
paste input "QMFMF2314290"
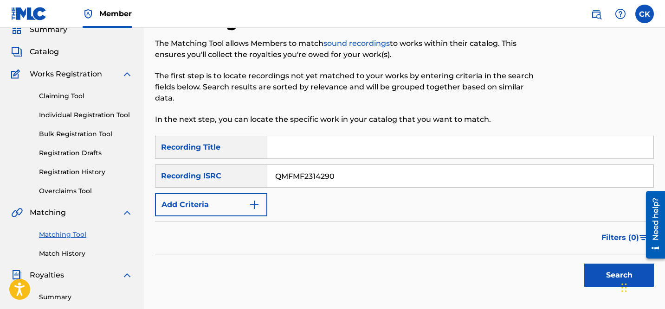
click at [606, 271] on button "Search" at bounding box center [619, 275] width 70 height 23
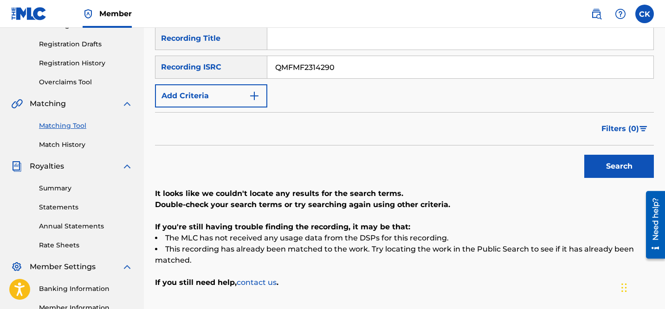
scroll to position [150, 0]
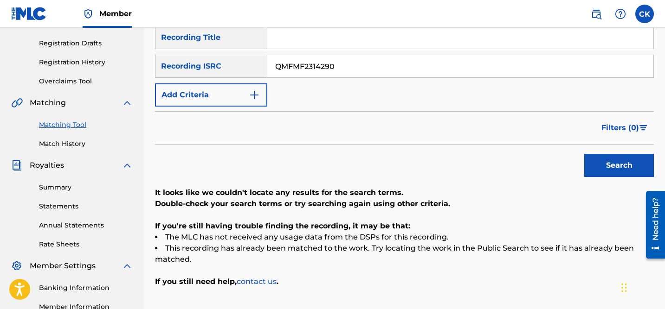
click at [329, 71] on input "QMFMF2314290" at bounding box center [460, 66] width 386 height 22
paste input "USUYG139501"
type input "USUYG1395010"
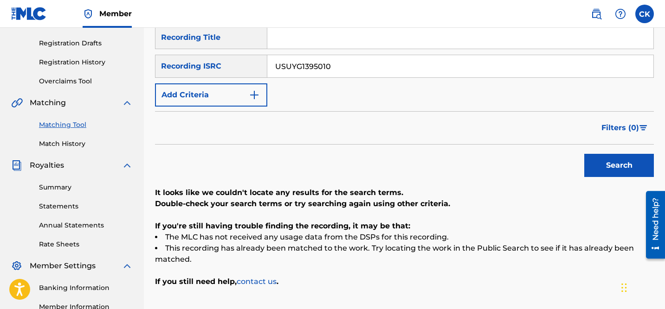
click at [610, 160] on button "Search" at bounding box center [619, 165] width 70 height 23
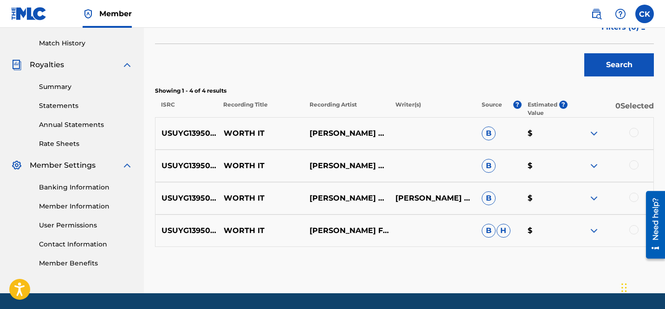
scroll to position [253, 0]
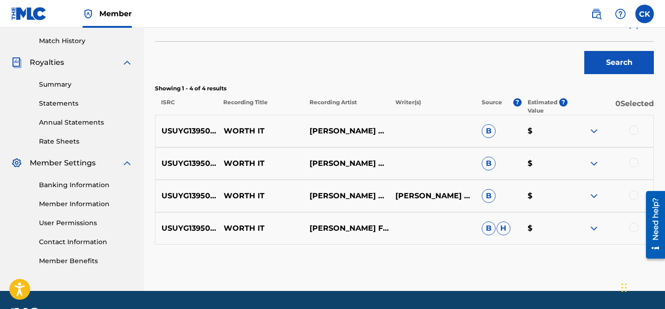
click at [632, 226] on div at bounding box center [633, 227] width 9 height 9
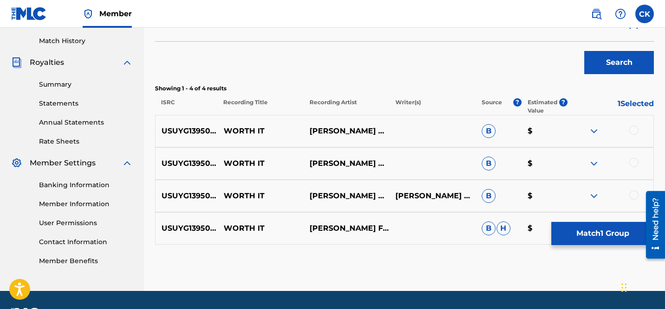
click at [635, 196] on div at bounding box center [633, 195] width 9 height 9
click at [633, 161] on div at bounding box center [633, 162] width 9 height 9
click at [632, 128] on div at bounding box center [633, 130] width 9 height 9
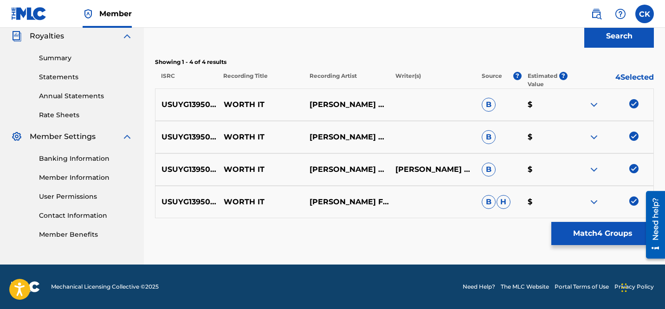
click at [588, 235] on button "Match 4 Groups" at bounding box center [602, 233] width 103 height 23
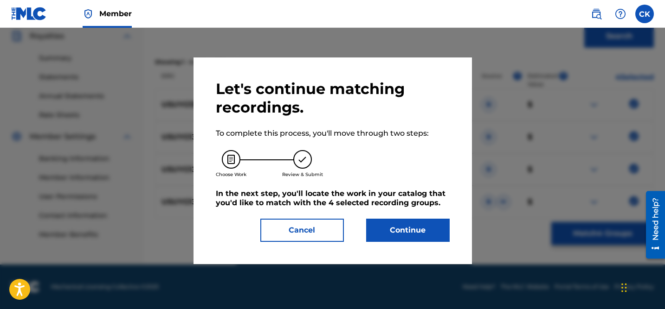
click at [417, 232] on button "Continue" at bounding box center [408, 230] width 84 height 23
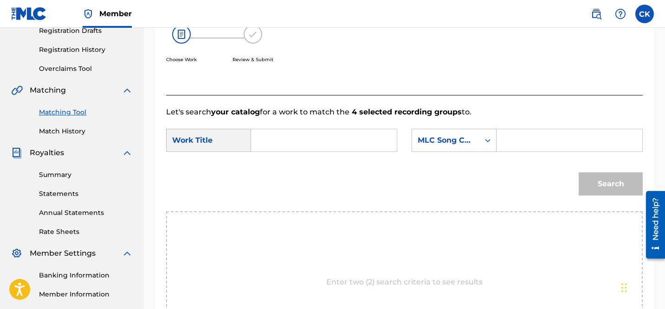
scroll to position [160, 0]
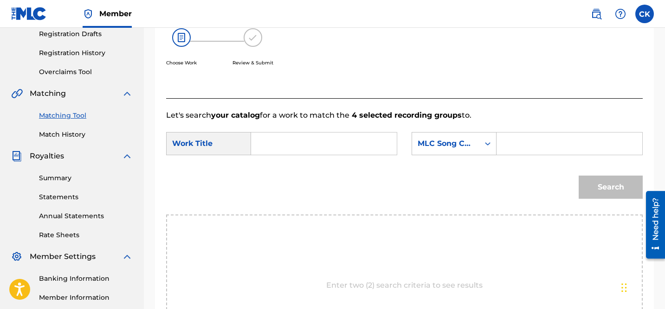
click at [347, 141] on input "Search Form" at bounding box center [324, 144] width 130 height 22
click at [283, 164] on strong "worth" at bounding box center [278, 164] width 23 height 9
type input "worth it"
click at [531, 143] on input "Search Form" at bounding box center [569, 144] width 130 height 22
paste input "WB1V4P"
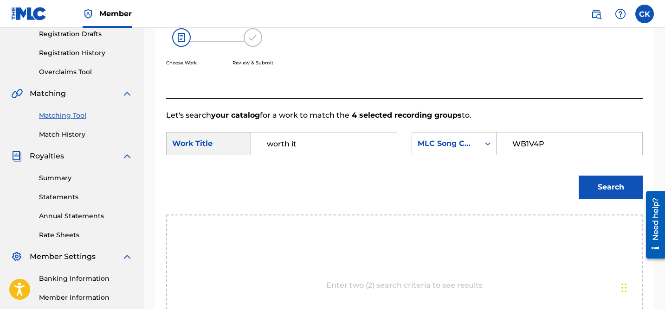
type input "WB1V4P"
click at [602, 189] on button "Search" at bounding box center [611, 187] width 64 height 23
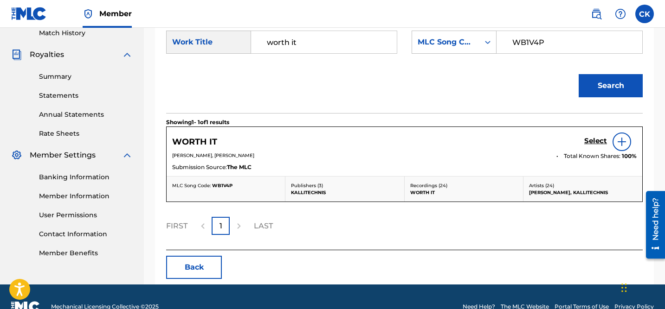
scroll to position [281, 0]
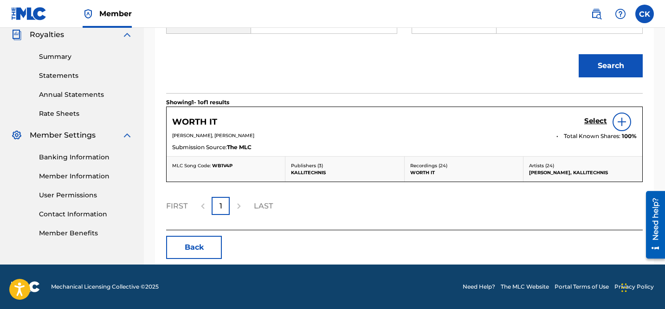
click at [592, 121] on h5 "Select" at bounding box center [595, 121] width 23 height 9
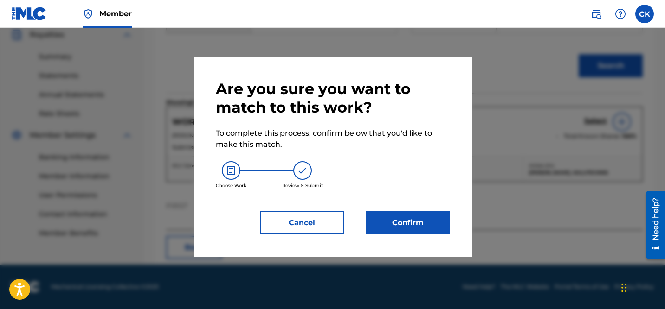
click at [401, 222] on button "Confirm" at bounding box center [408, 223] width 84 height 23
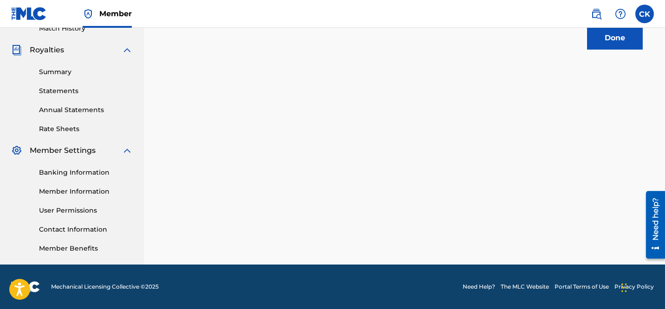
click at [606, 42] on button "Done" at bounding box center [615, 37] width 56 height 23
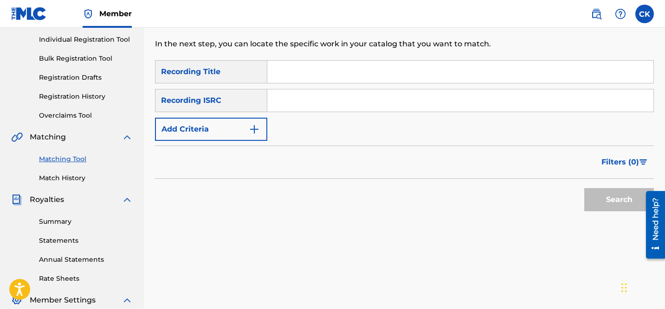
scroll to position [107, 0]
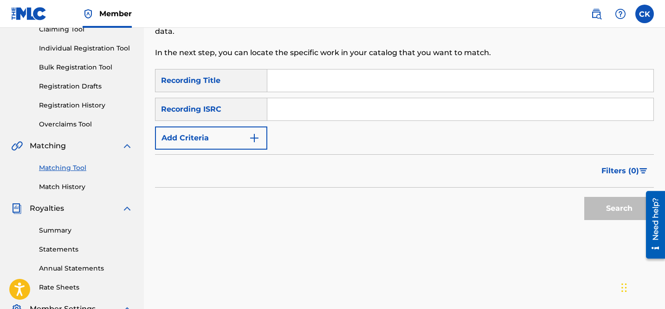
click at [379, 108] on input "Search Form" at bounding box center [460, 109] width 386 height 22
paste input "QM4TX2407163"
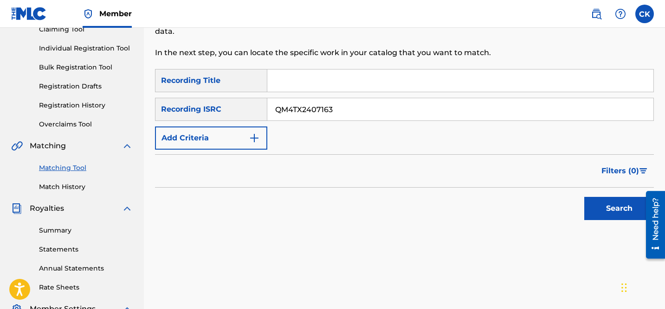
type input "QM4TX2407163"
click at [613, 203] on button "Search" at bounding box center [619, 208] width 70 height 23
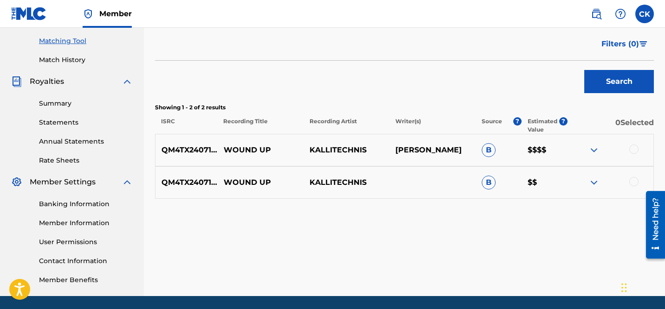
scroll to position [260, 0]
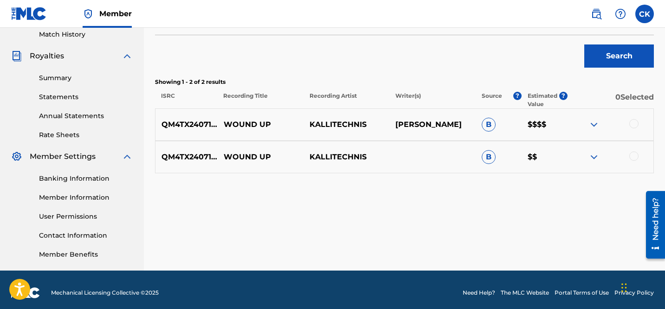
click at [634, 123] on div at bounding box center [633, 123] width 9 height 9
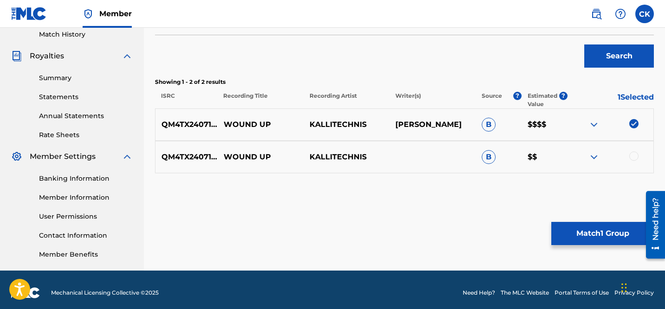
click at [634, 159] on div at bounding box center [633, 156] width 9 height 9
click at [620, 229] on button "Match 2 Groups" at bounding box center [602, 233] width 103 height 23
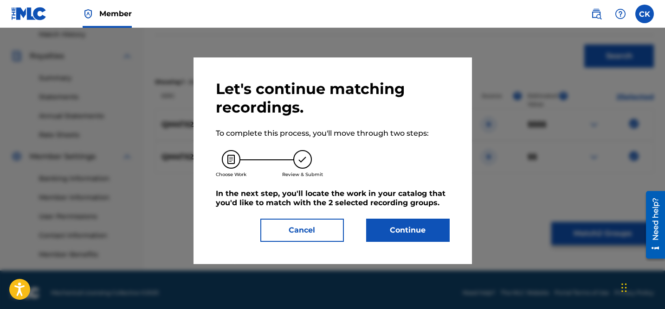
click at [431, 233] on button "Continue" at bounding box center [408, 230] width 84 height 23
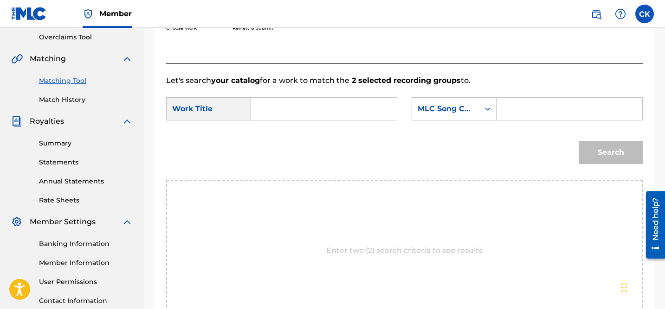
scroll to position [193, 0]
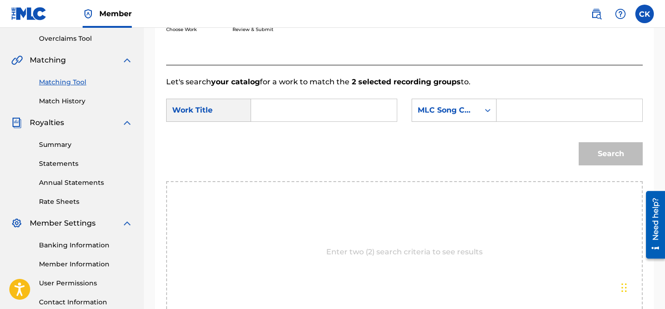
click at [352, 110] on input "Search Form" at bounding box center [324, 110] width 130 height 22
click at [279, 132] on strong "wound" at bounding box center [280, 131] width 27 height 9
type input "wound up"
click at [522, 107] on input "Search Form" at bounding box center [569, 110] width 130 height 22
click at [538, 111] on input "Search Form" at bounding box center [569, 110] width 130 height 22
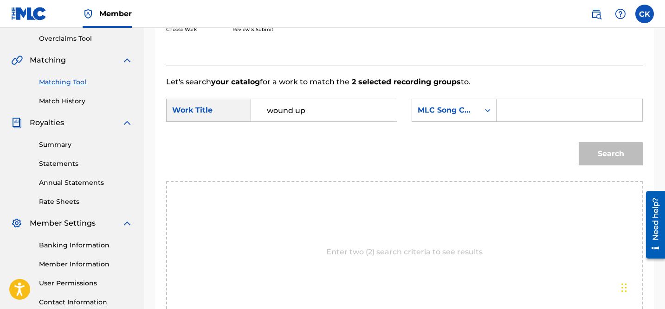
paste input "W40EZM"
type input "W40EZM"
click at [617, 159] on button "Search" at bounding box center [611, 153] width 64 height 23
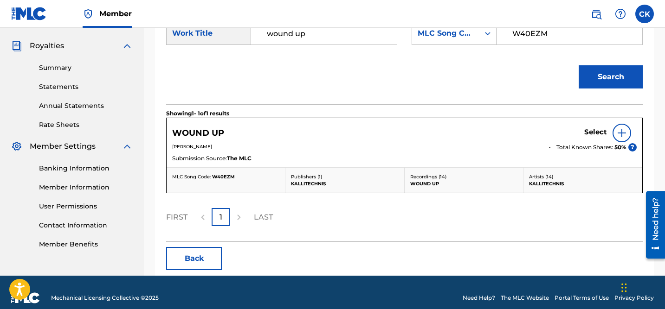
scroll to position [281, 0]
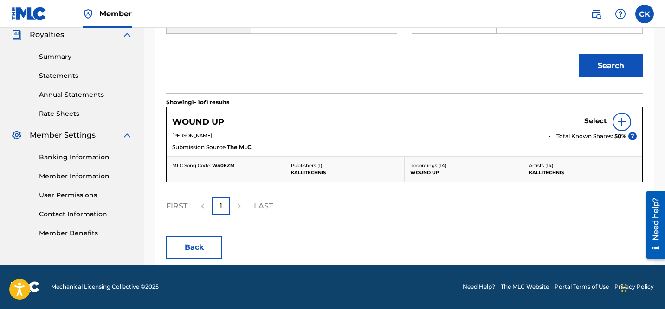
click at [593, 118] on h5 "Select" at bounding box center [595, 121] width 23 height 9
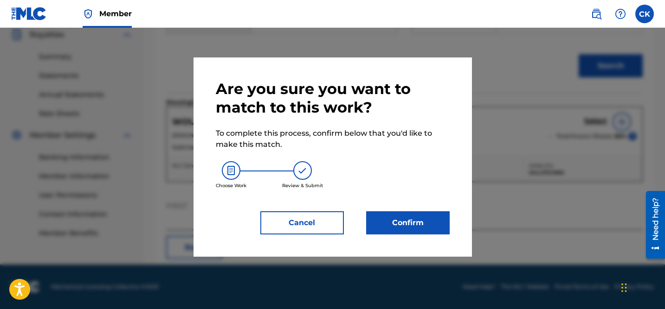
click at [423, 219] on button "Confirm" at bounding box center [408, 223] width 84 height 23
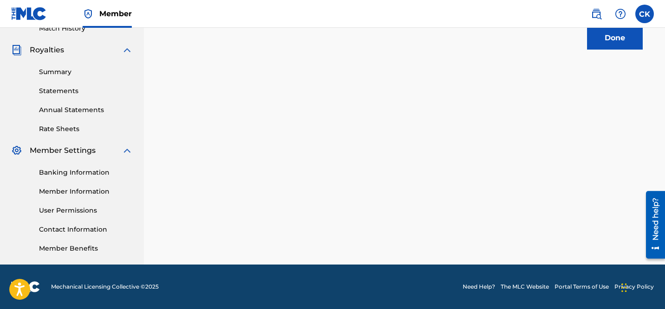
click at [610, 38] on button "Done" at bounding box center [615, 37] width 56 height 23
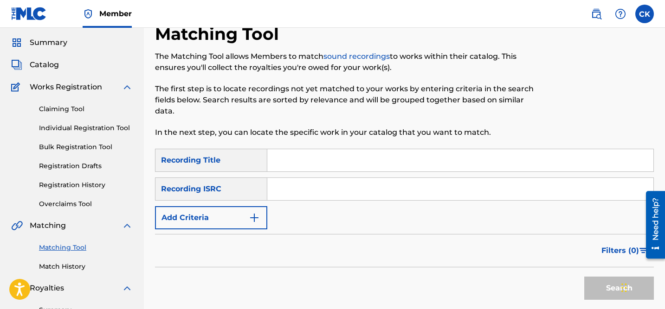
scroll to position [0, 0]
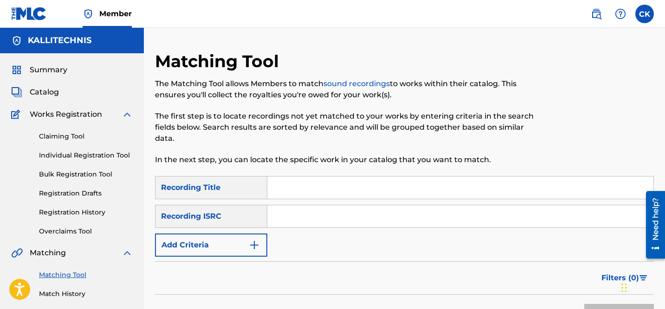
click at [329, 223] on input "Search Form" at bounding box center [460, 217] width 386 height 22
paste input "CAH682300125"
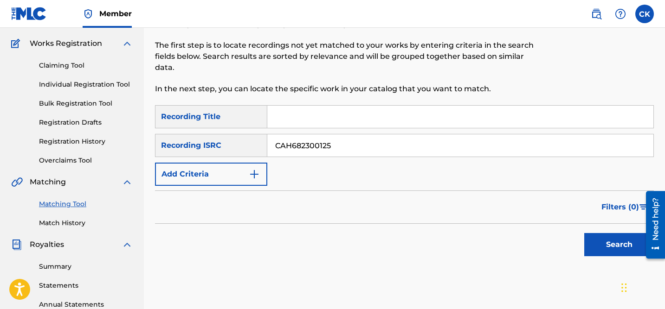
type input "CAH682300125"
click at [605, 247] on button "Search" at bounding box center [619, 244] width 70 height 23
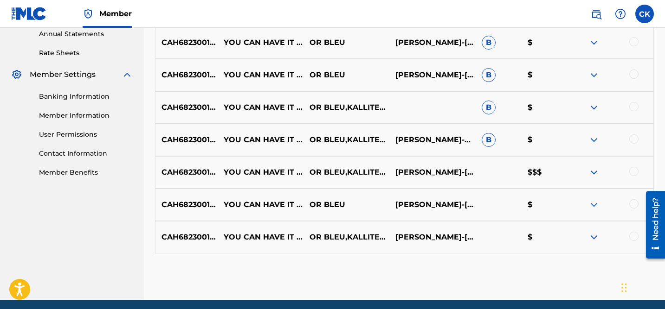
scroll to position [343, 0]
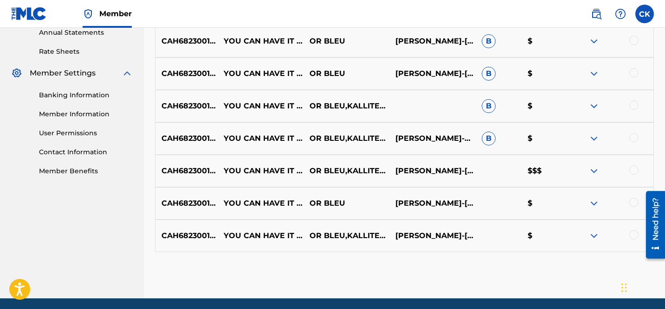
click at [632, 235] on div at bounding box center [633, 235] width 9 height 9
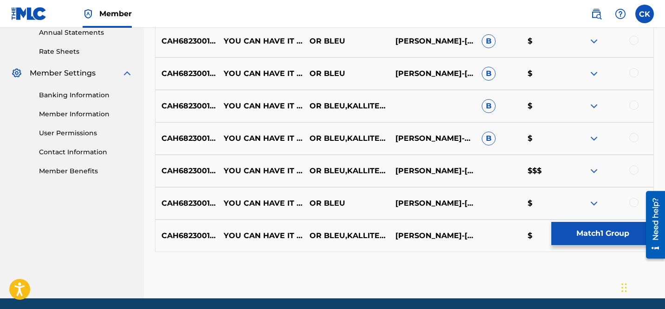
click at [632, 201] on div at bounding box center [633, 202] width 9 height 9
click at [637, 168] on div at bounding box center [633, 170] width 9 height 9
click at [633, 138] on div at bounding box center [633, 137] width 9 height 9
click at [634, 103] on div at bounding box center [633, 105] width 9 height 9
click at [634, 70] on div at bounding box center [633, 72] width 9 height 9
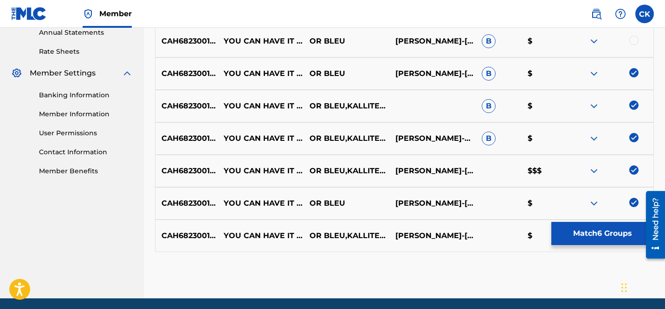
click at [634, 38] on div at bounding box center [633, 40] width 9 height 9
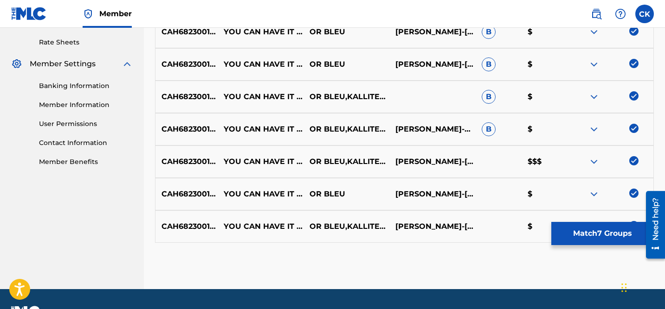
scroll to position [377, 0]
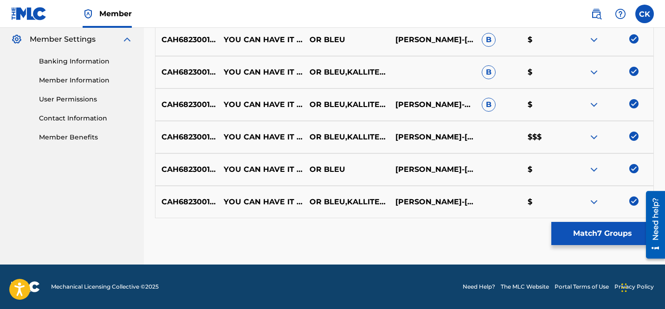
click at [603, 240] on button "Match 7 Groups" at bounding box center [602, 233] width 103 height 23
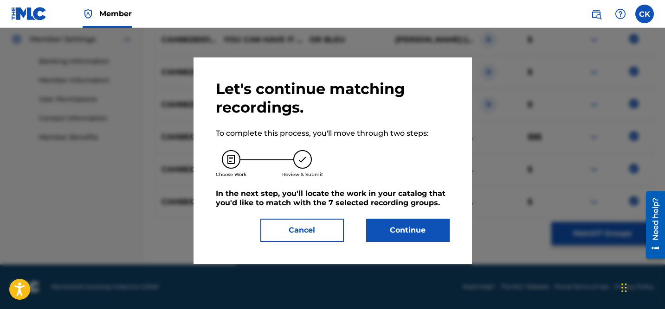
click at [417, 231] on button "Continue" at bounding box center [408, 230] width 84 height 23
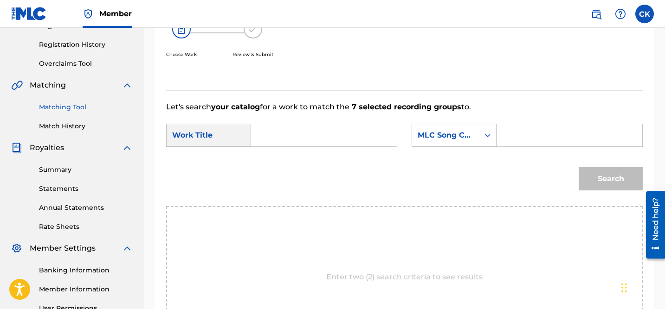
scroll to position [167, 0]
click at [338, 137] on input "Search Form" at bounding box center [324, 136] width 130 height 22
click at [273, 161] on strong "you" at bounding box center [274, 157] width 14 height 9
type input "you can have it all"
click at [531, 133] on input "Search Form" at bounding box center [569, 136] width 130 height 22
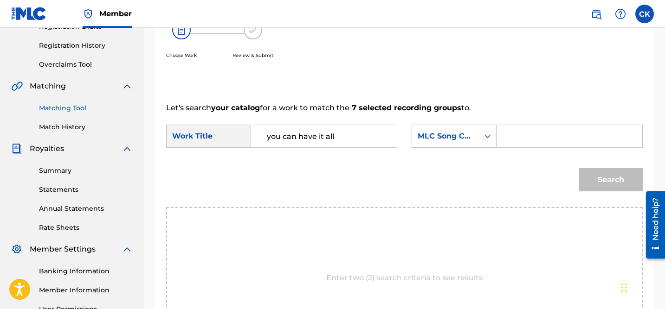
click at [547, 131] on input "Search Form" at bounding box center [569, 136] width 130 height 22
paste input "YP8K7W"
type input "YP8K7W"
click at [623, 179] on button "Search" at bounding box center [611, 179] width 64 height 23
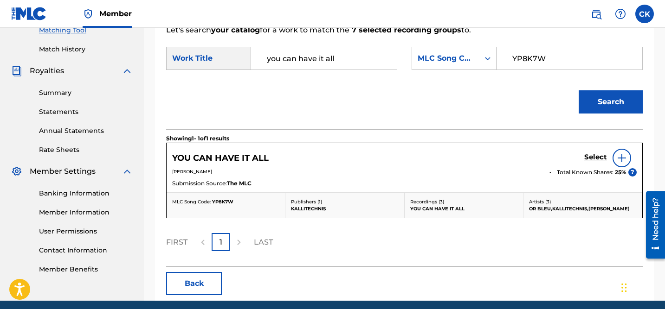
scroll to position [281, 0]
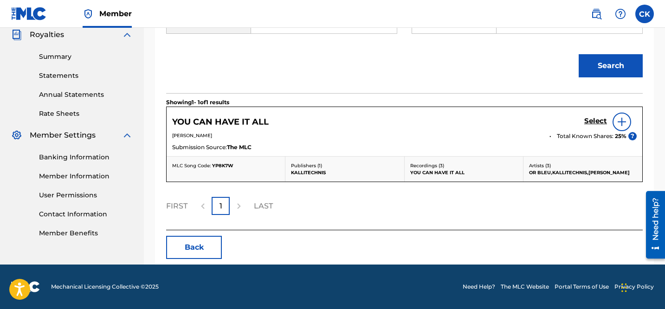
click at [599, 120] on h5 "Select" at bounding box center [595, 121] width 23 height 9
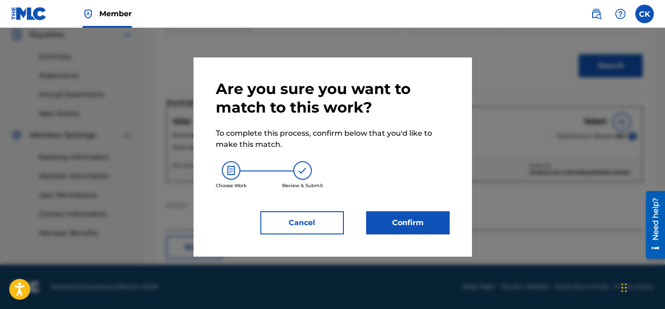
click at [416, 221] on button "Confirm" at bounding box center [408, 223] width 84 height 23
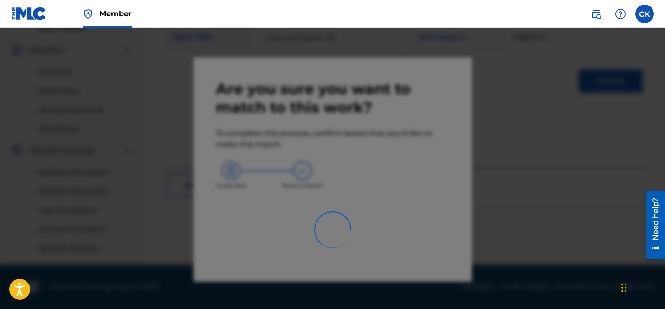
scroll to position [266, 0]
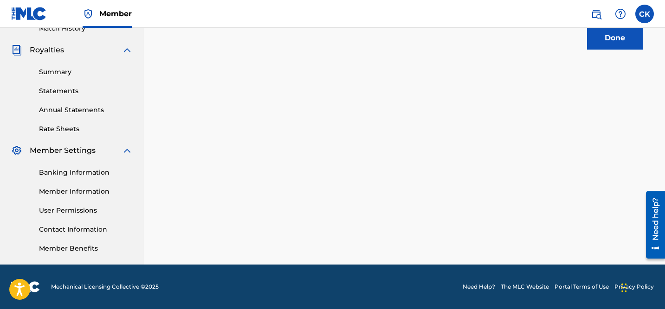
click at [608, 37] on button "Done" at bounding box center [615, 37] width 56 height 23
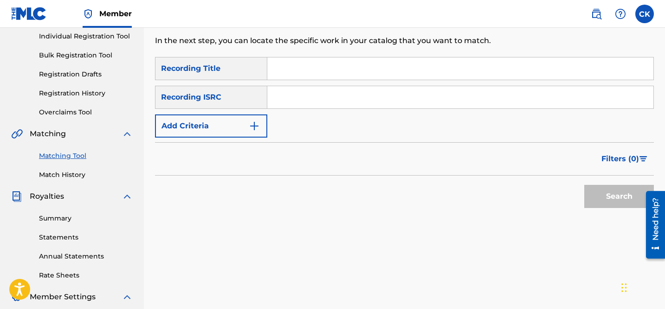
scroll to position [105, 0]
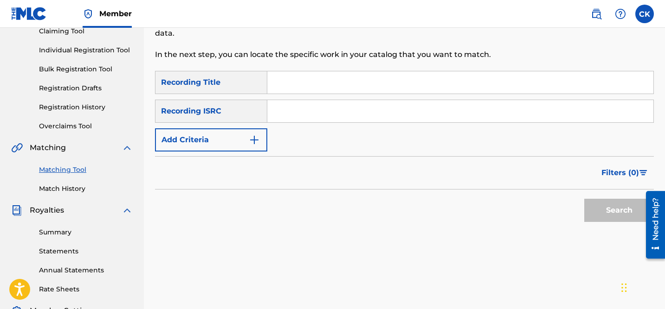
click at [62, 189] on link "Match History" at bounding box center [86, 189] width 94 height 10
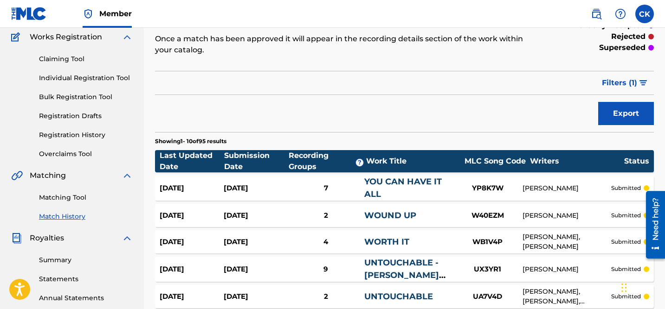
scroll to position [305, 0]
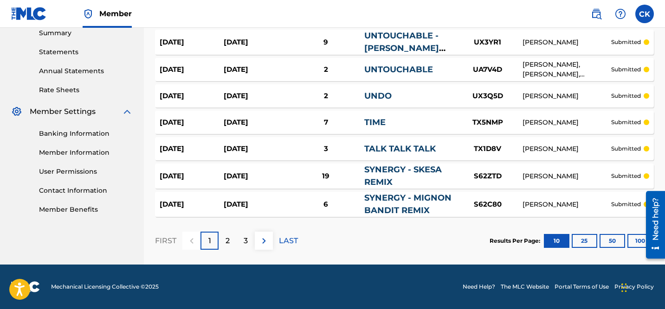
click at [636, 241] on button "100" at bounding box center [640, 241] width 26 height 14
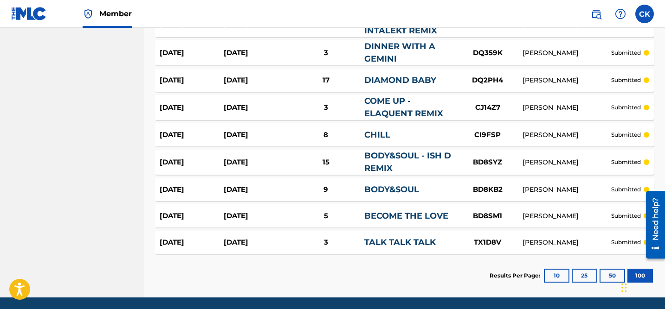
scroll to position [2579, 0]
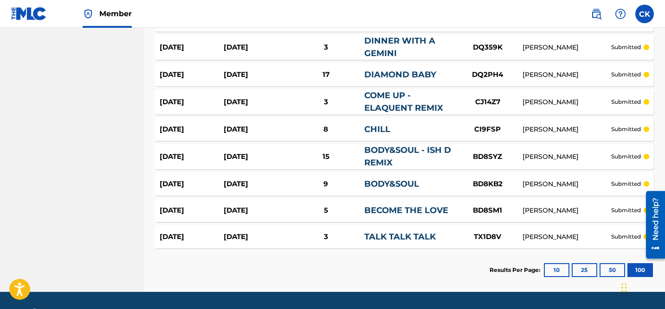
click at [379, 179] on link "BODY&SOUL" at bounding box center [391, 184] width 55 height 10
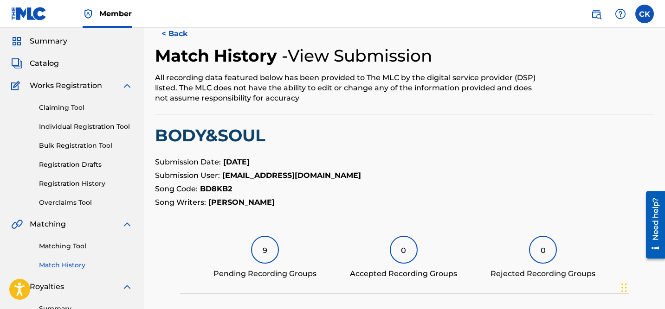
scroll to position [31, 0]
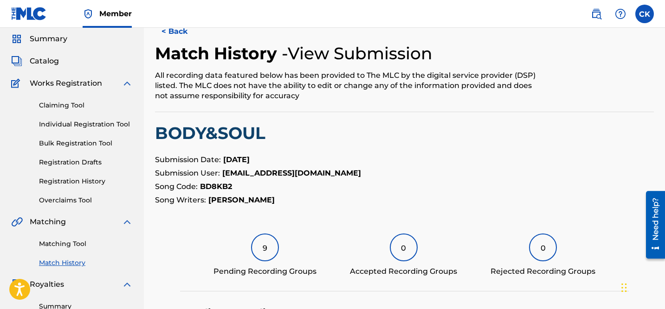
click at [179, 32] on button "< Back" at bounding box center [183, 31] width 56 height 23
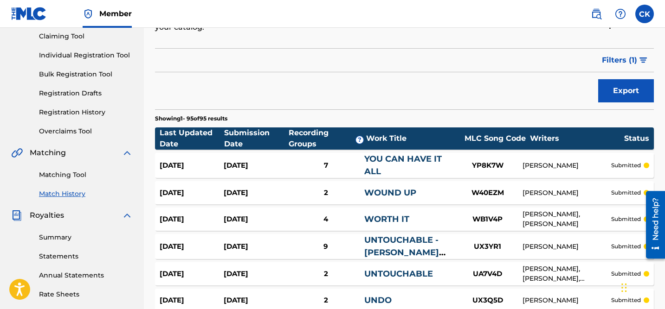
scroll to position [103, 0]
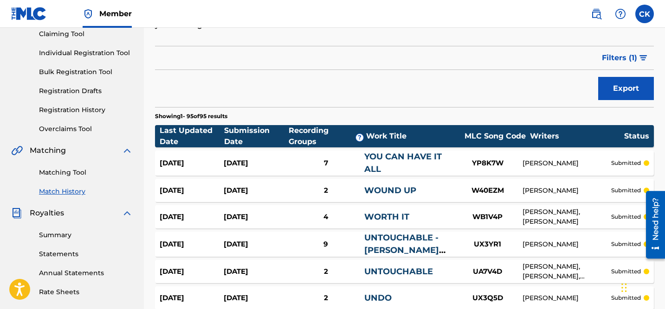
click at [69, 174] on link "Matching Tool" at bounding box center [86, 173] width 94 height 10
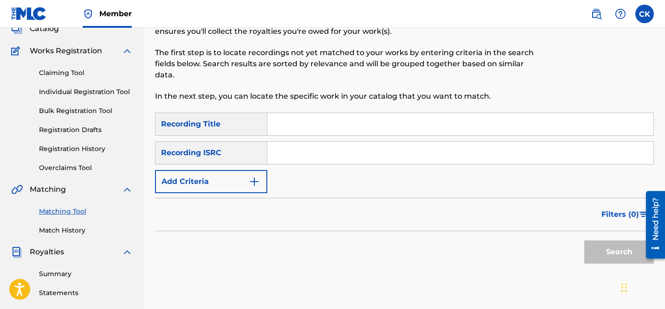
scroll to position [68, 0]
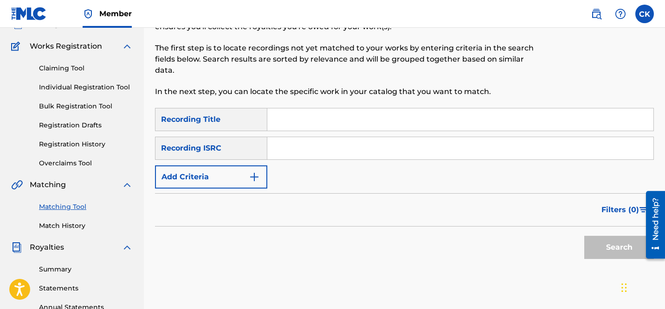
click at [329, 149] on input "Search Form" at bounding box center [460, 148] width 386 height 22
paste input "DEXC82200009"
type input "DEXC82200009"
click at [626, 246] on button "Search" at bounding box center [619, 247] width 70 height 23
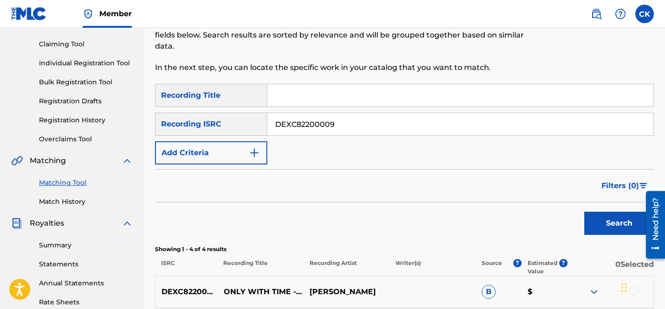
scroll to position [92, 0]
